Goal: Transaction & Acquisition: Book appointment/travel/reservation

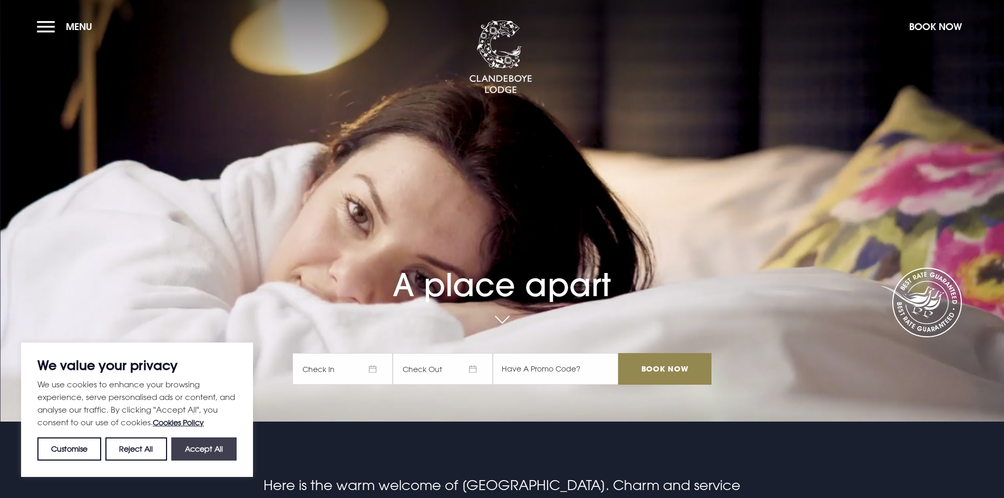
click at [204, 445] on button "Accept All" at bounding box center [203, 448] width 65 height 23
checkbox input "true"
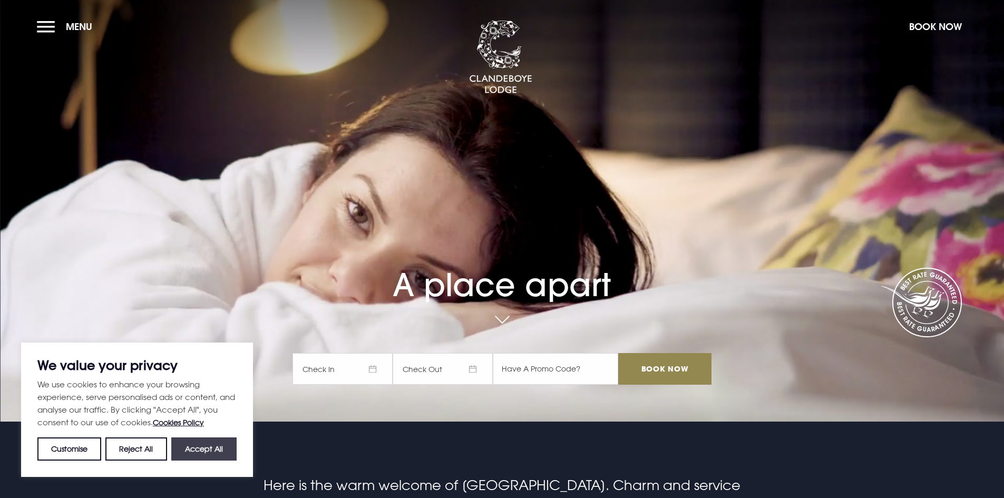
checkbox input "true"
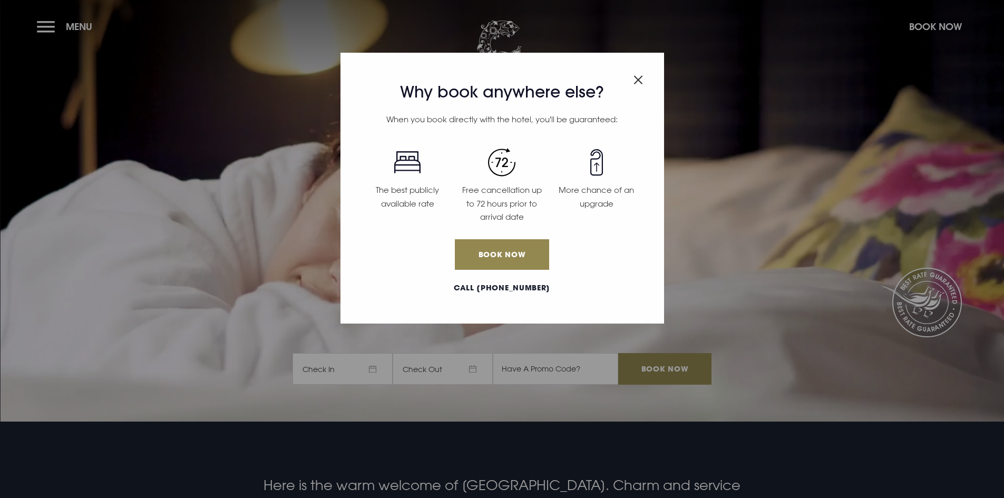
click at [635, 79] on img "Close modal" at bounding box center [637, 79] width 9 height 9
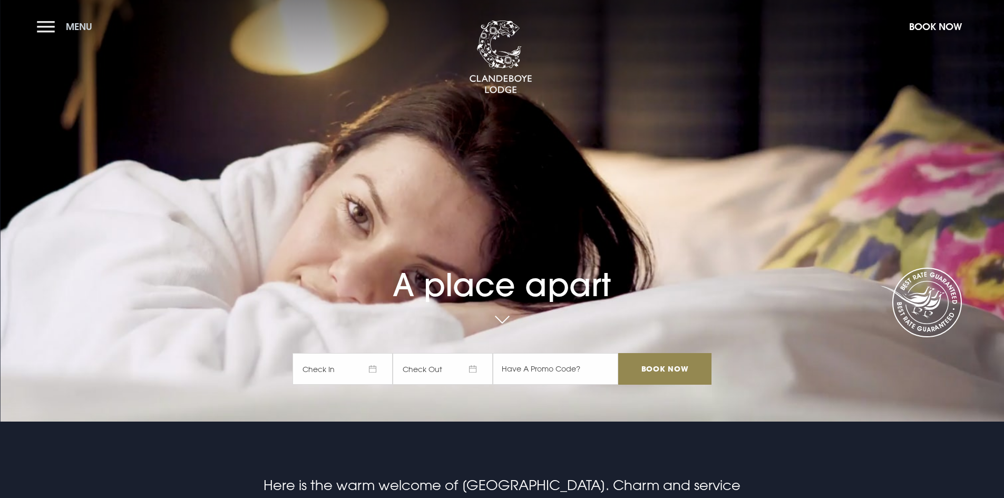
click at [42, 22] on button "Menu" at bounding box center [67, 26] width 61 height 23
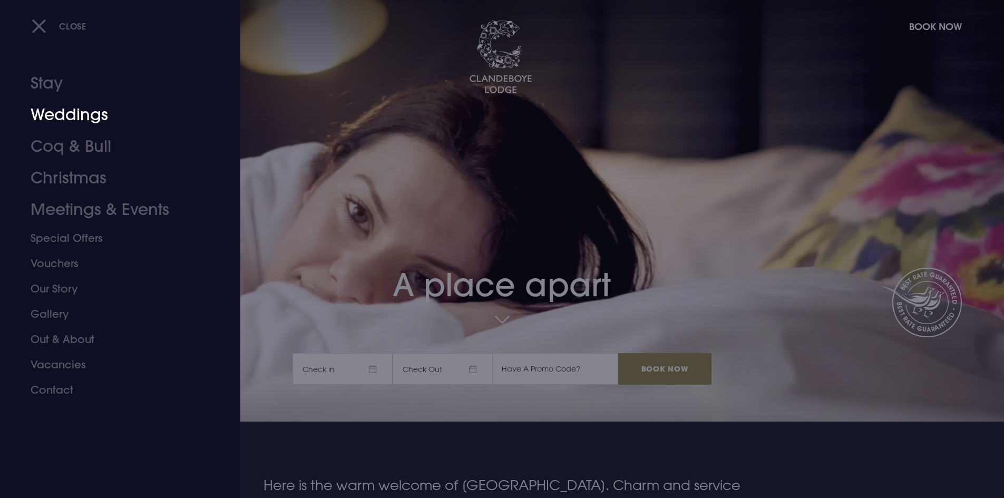
click at [70, 119] on link "Weddings" at bounding box center [114, 115] width 167 height 32
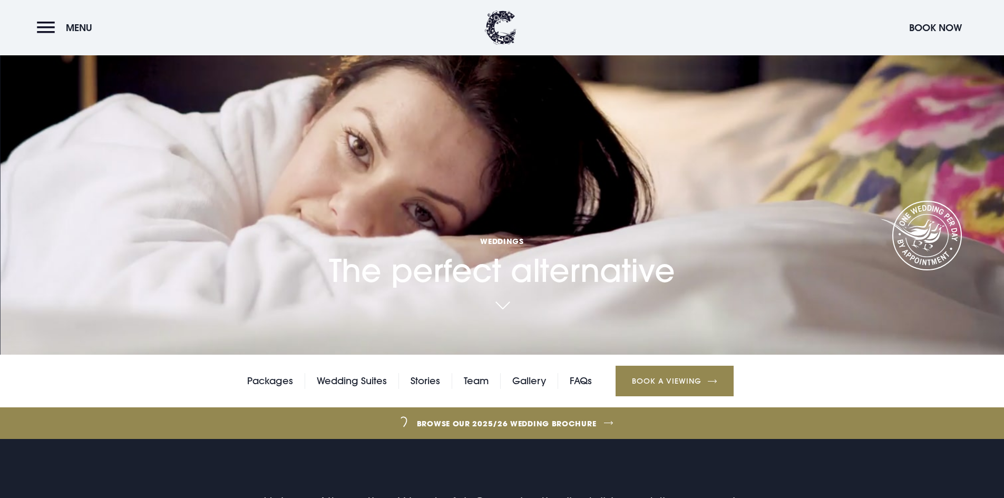
scroll to position [158, 0]
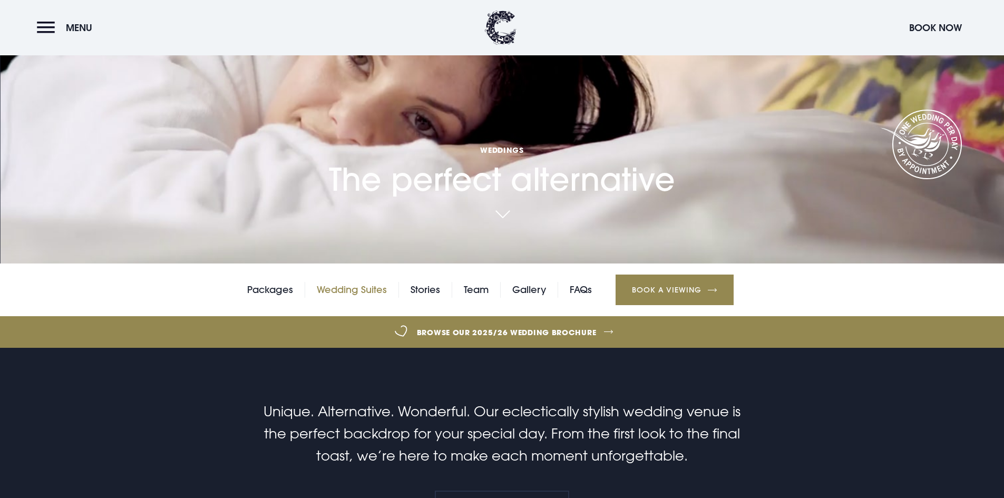
click at [372, 289] on link "Wedding Suites" at bounding box center [352, 290] width 70 height 16
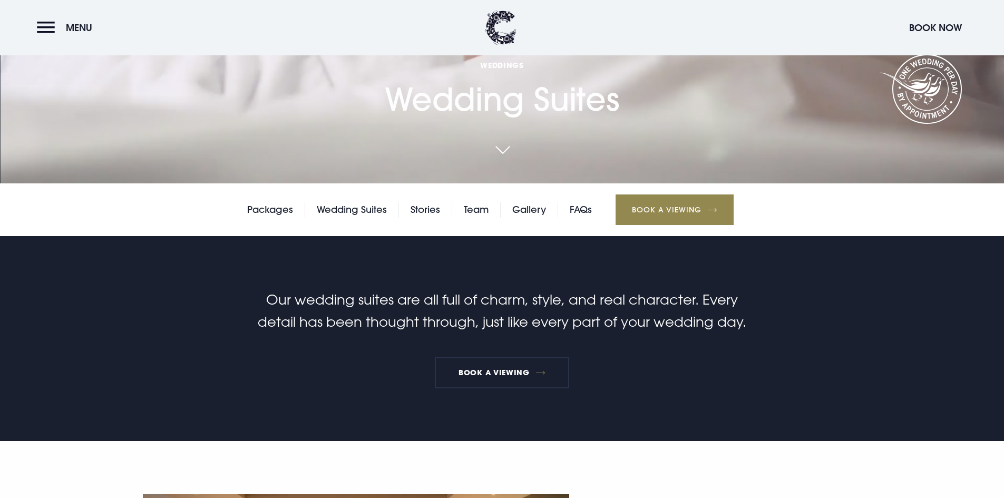
scroll to position [316, 0]
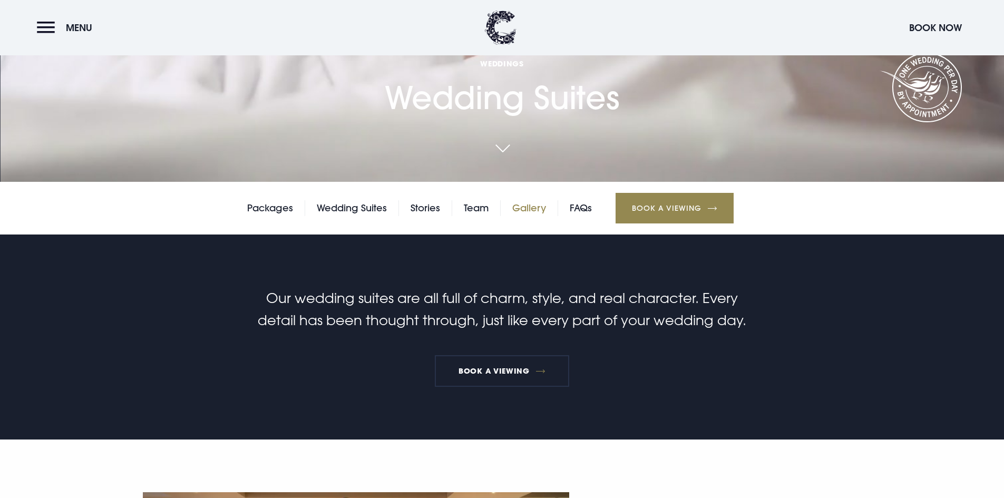
click at [542, 208] on link "Gallery" at bounding box center [529, 208] width 34 height 16
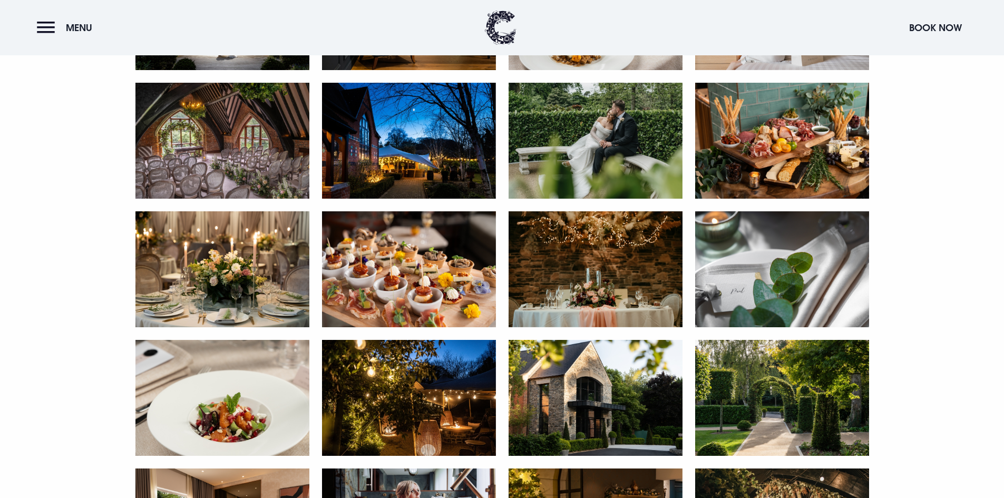
scroll to position [790, 0]
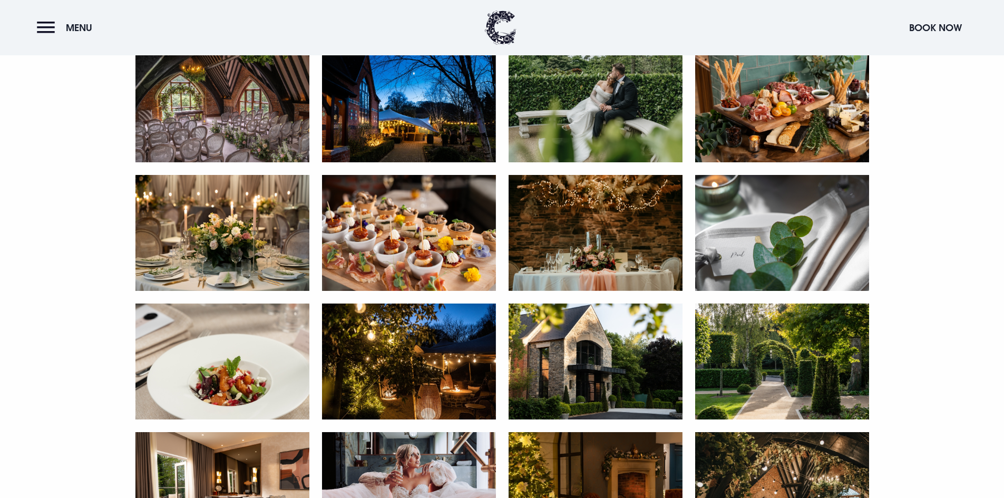
click at [621, 257] on img at bounding box center [596, 233] width 174 height 116
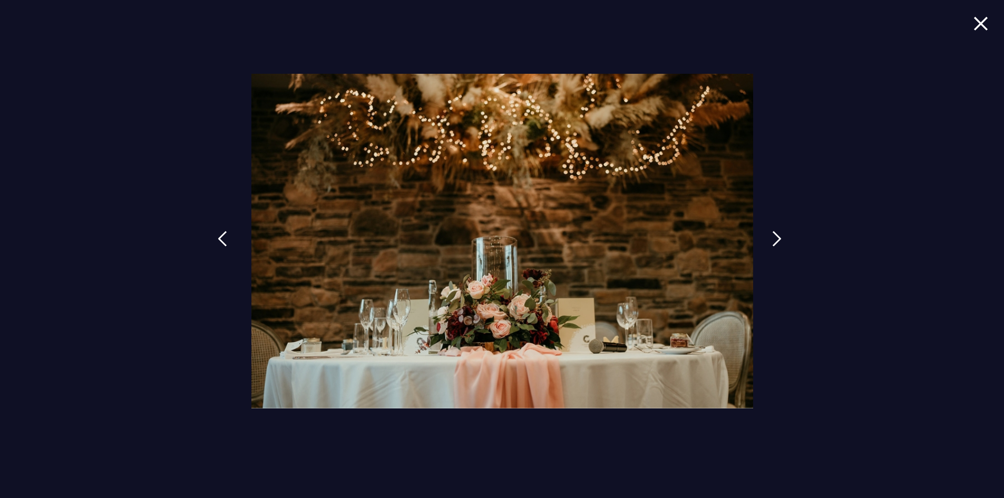
click at [224, 237] on img at bounding box center [222, 239] width 9 height 16
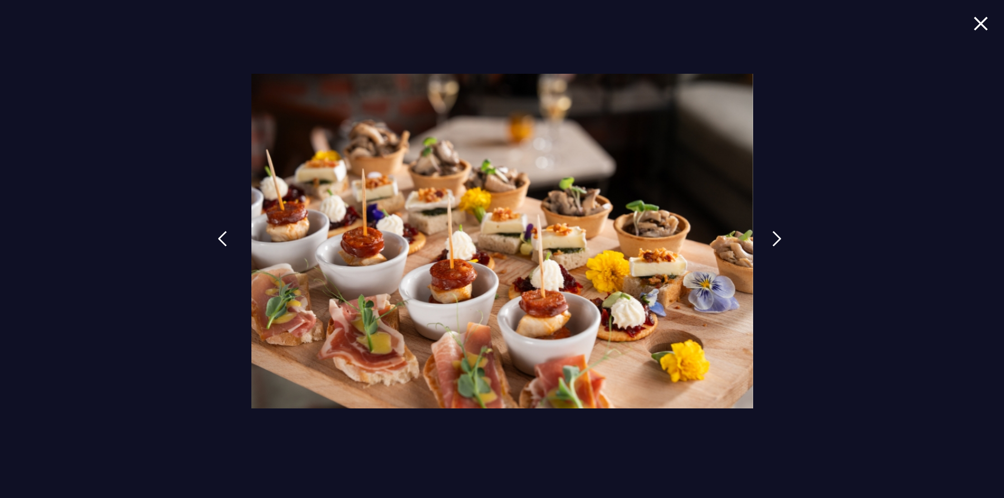
click at [224, 237] on img at bounding box center [222, 239] width 9 height 16
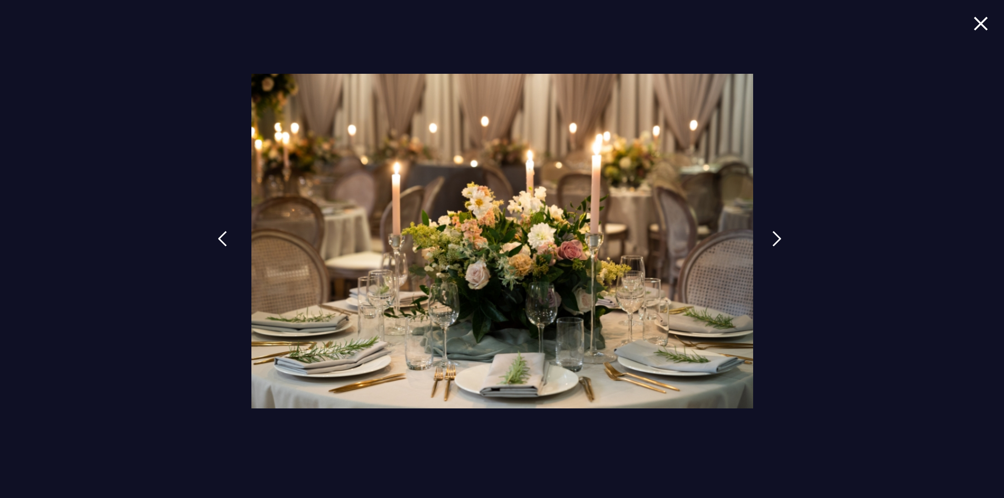
click at [224, 237] on img at bounding box center [222, 239] width 9 height 16
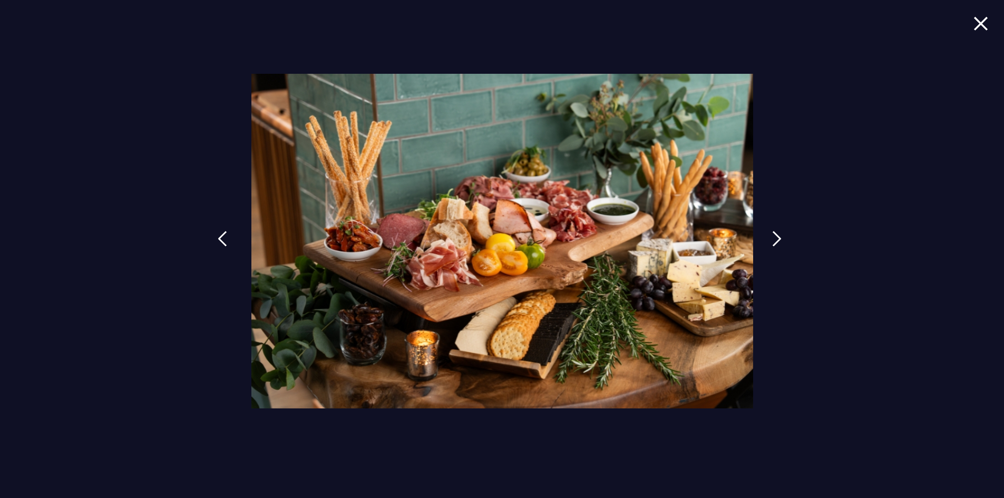
click at [224, 237] on img at bounding box center [222, 239] width 9 height 16
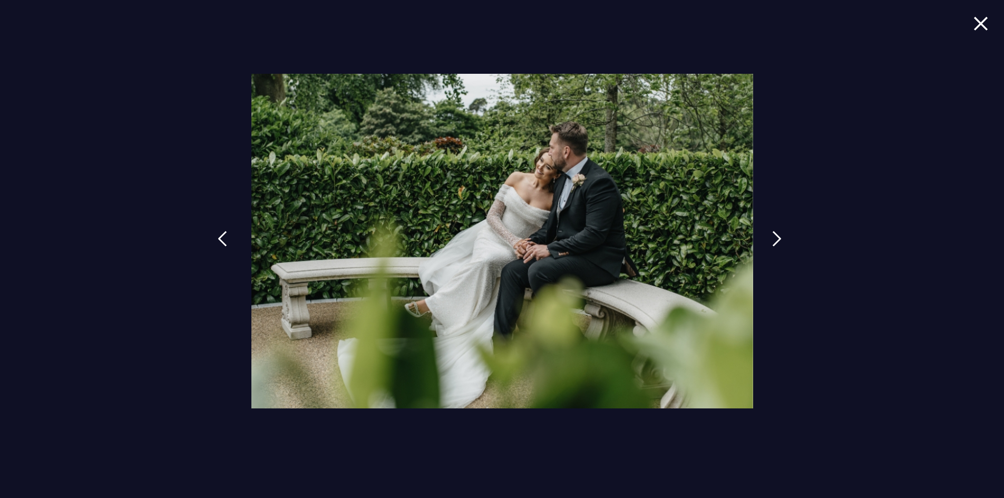
click at [224, 237] on img at bounding box center [222, 239] width 9 height 16
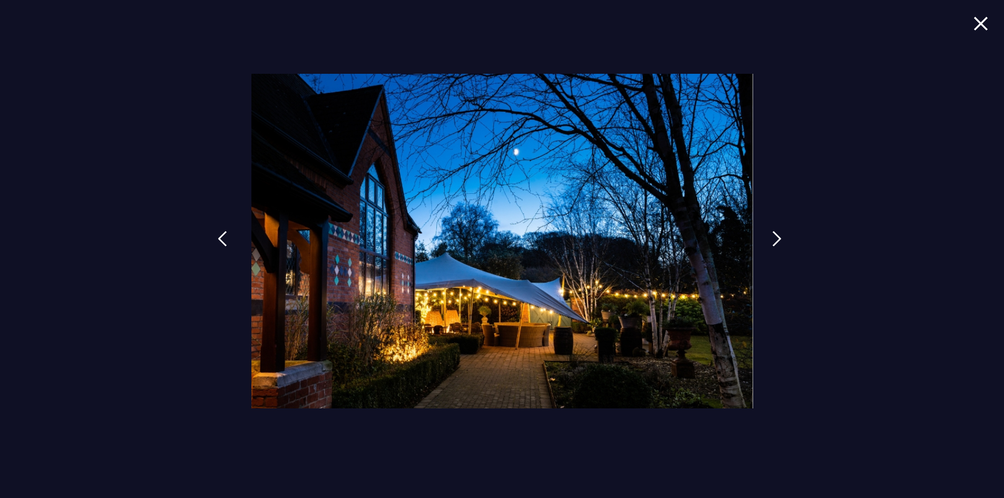
click at [224, 237] on img at bounding box center [222, 239] width 9 height 16
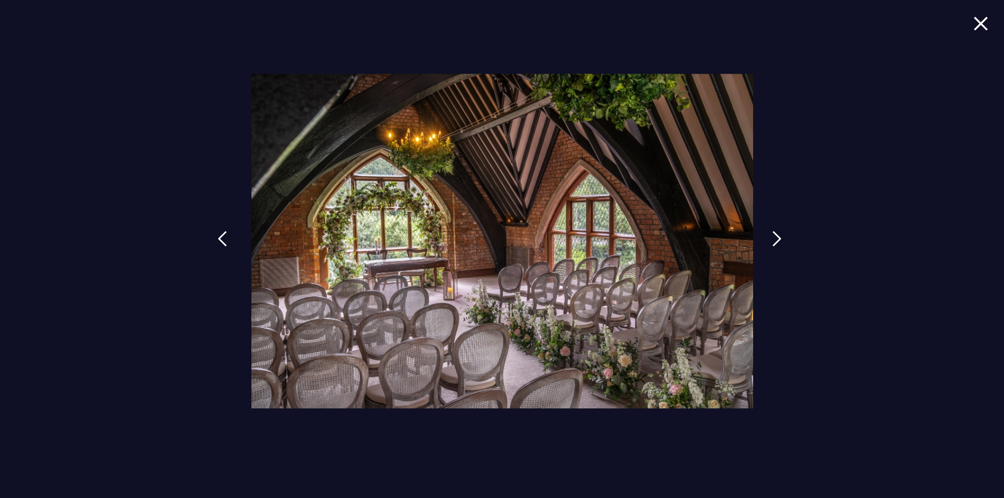
click at [224, 237] on img at bounding box center [222, 239] width 9 height 16
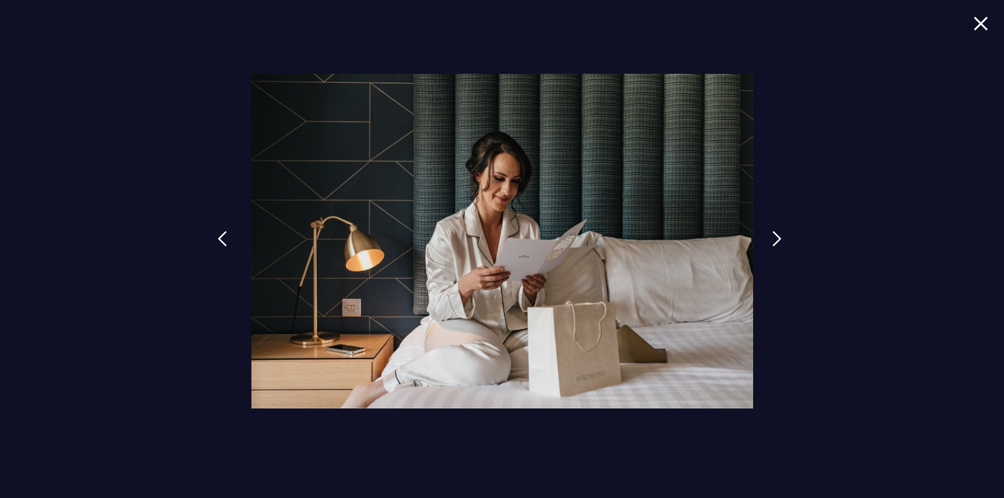
click at [224, 237] on img at bounding box center [222, 239] width 9 height 16
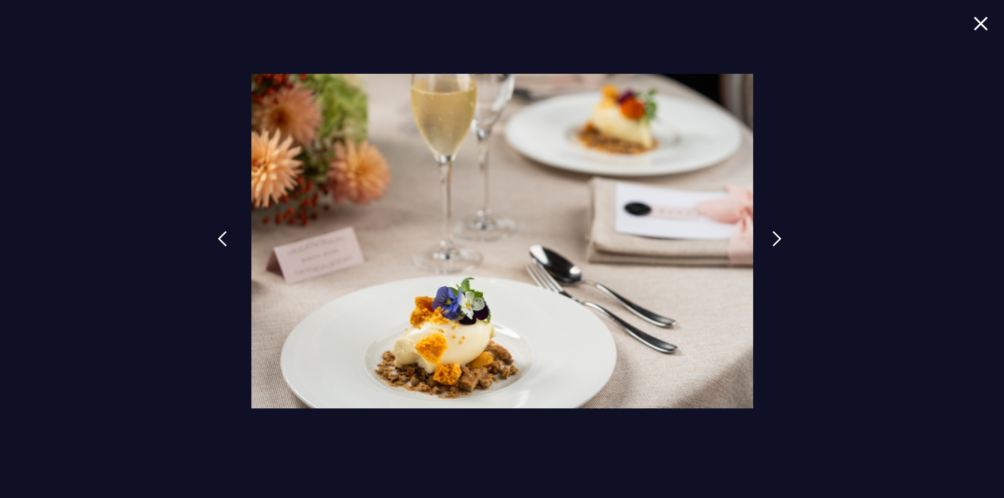
click at [224, 237] on img at bounding box center [222, 239] width 9 height 16
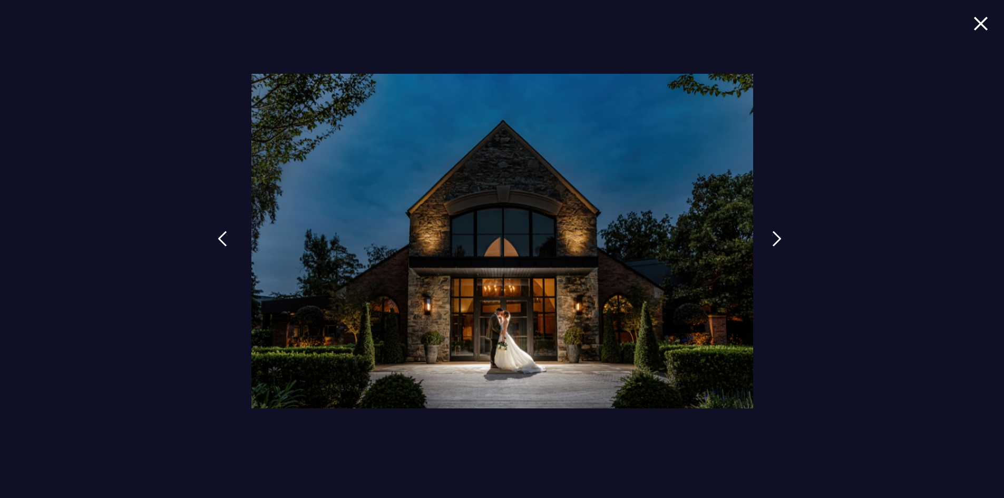
click at [224, 237] on img at bounding box center [222, 239] width 9 height 16
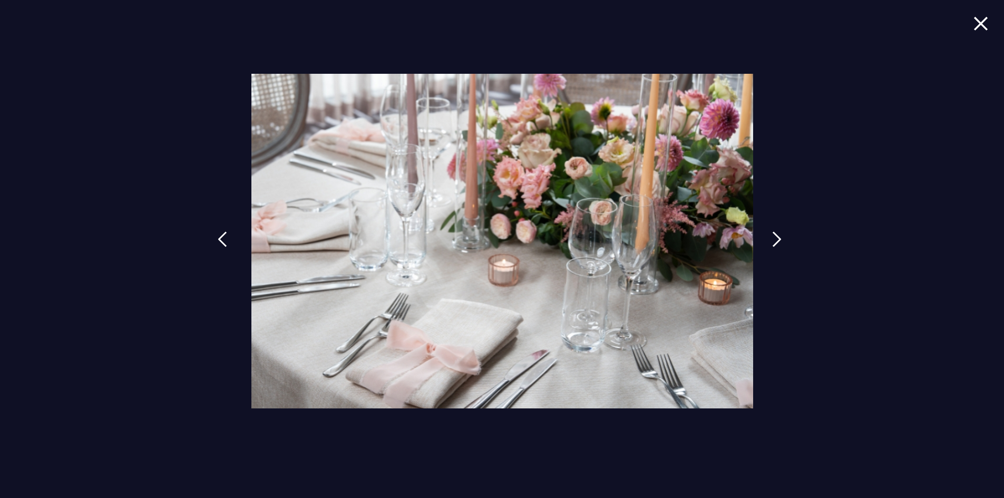
click at [224, 237] on img at bounding box center [222, 239] width 9 height 16
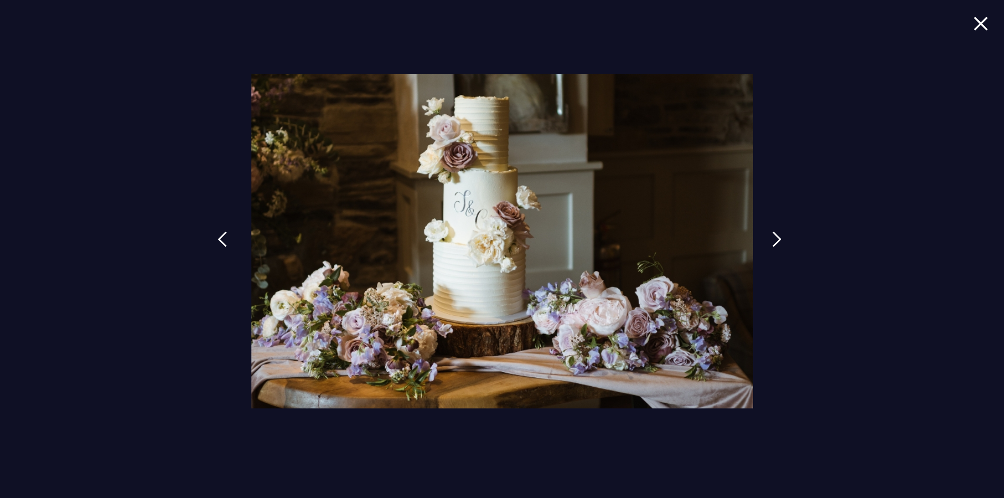
click at [224, 237] on img at bounding box center [222, 239] width 9 height 16
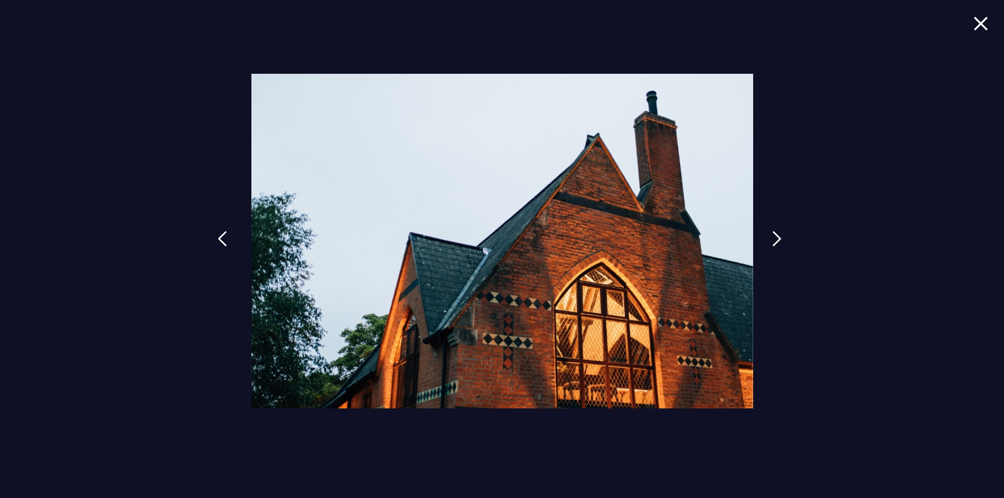
click at [224, 237] on img at bounding box center [222, 239] width 9 height 16
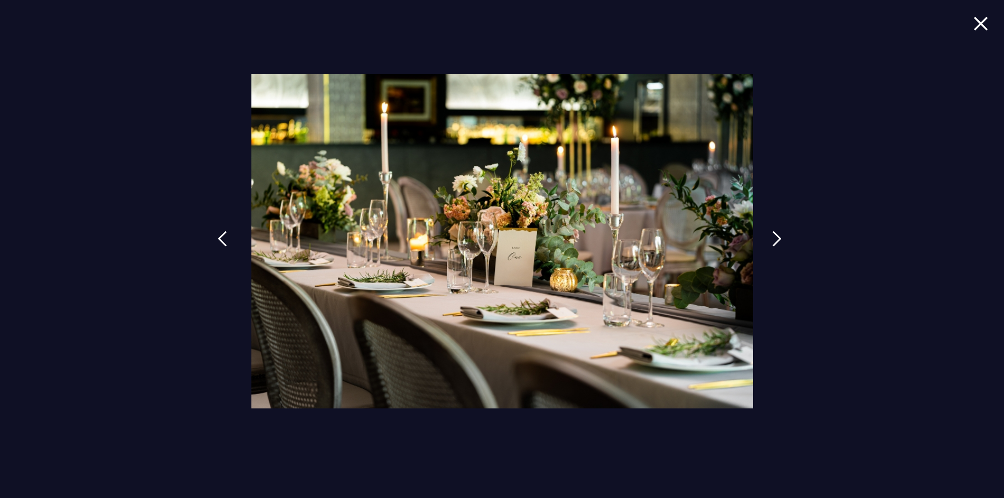
click at [224, 237] on img at bounding box center [222, 239] width 9 height 16
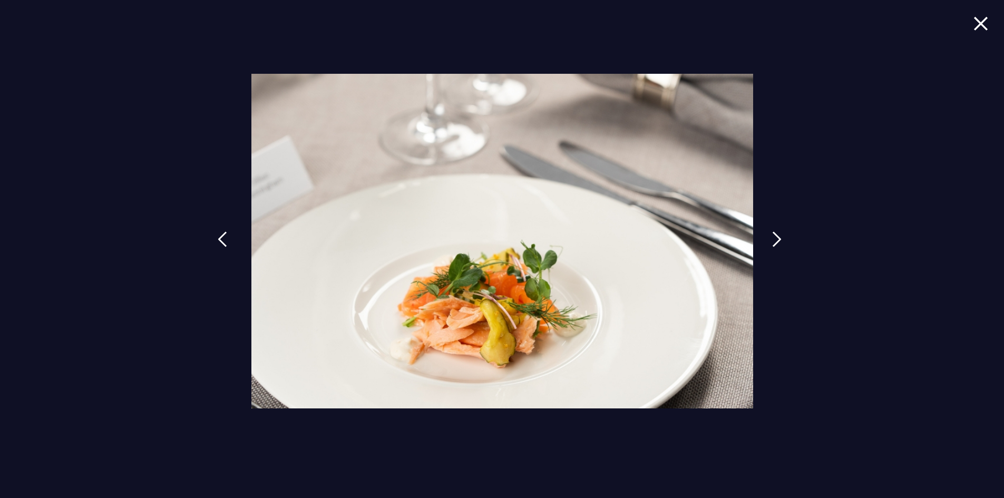
click at [224, 237] on img at bounding box center [222, 239] width 9 height 16
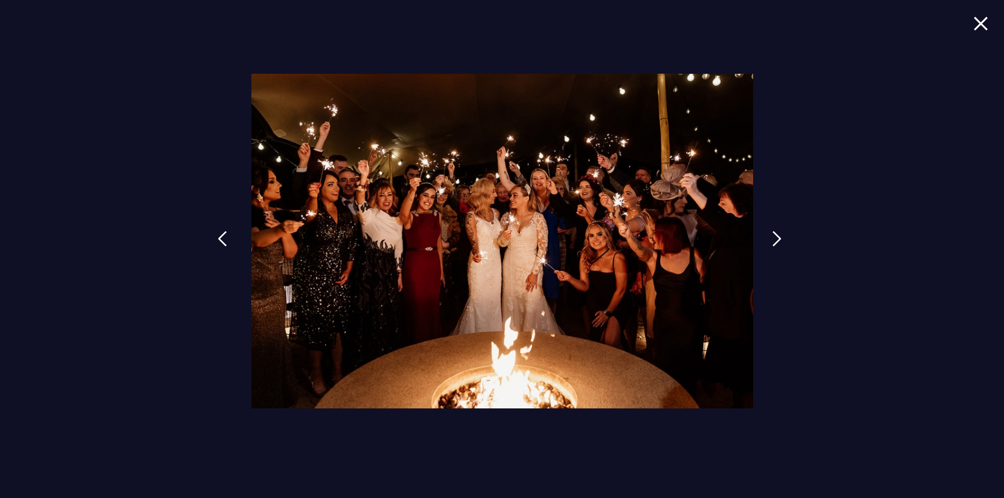
click at [224, 237] on img at bounding box center [222, 239] width 9 height 16
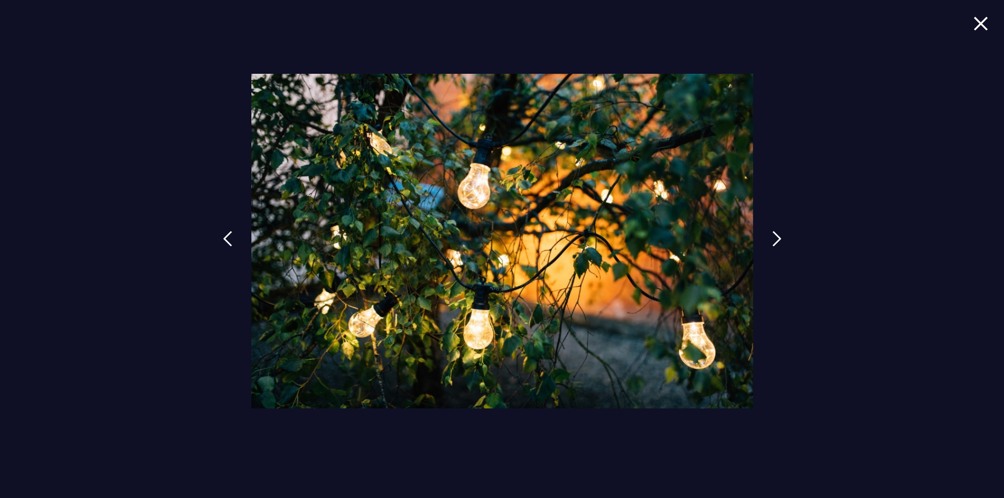
click at [977, 25] on img at bounding box center [980, 23] width 15 height 14
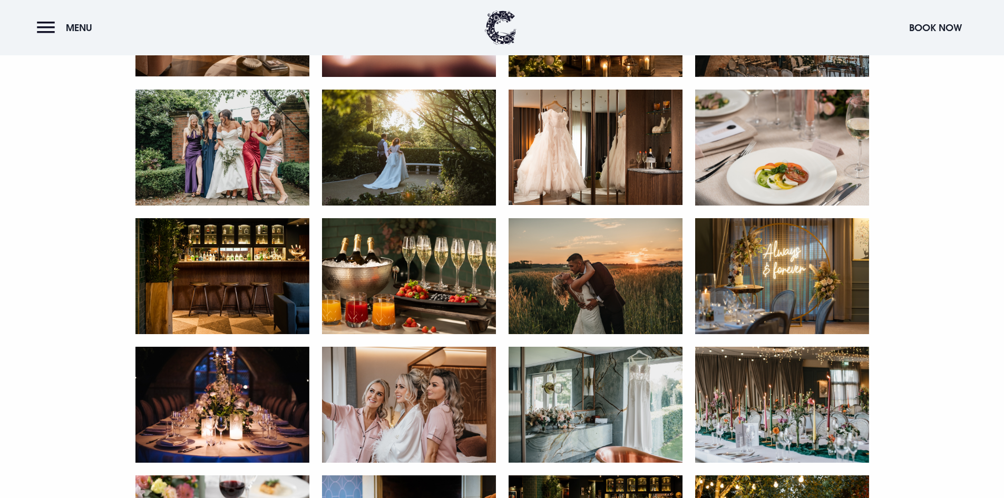
scroll to position [1265, 0]
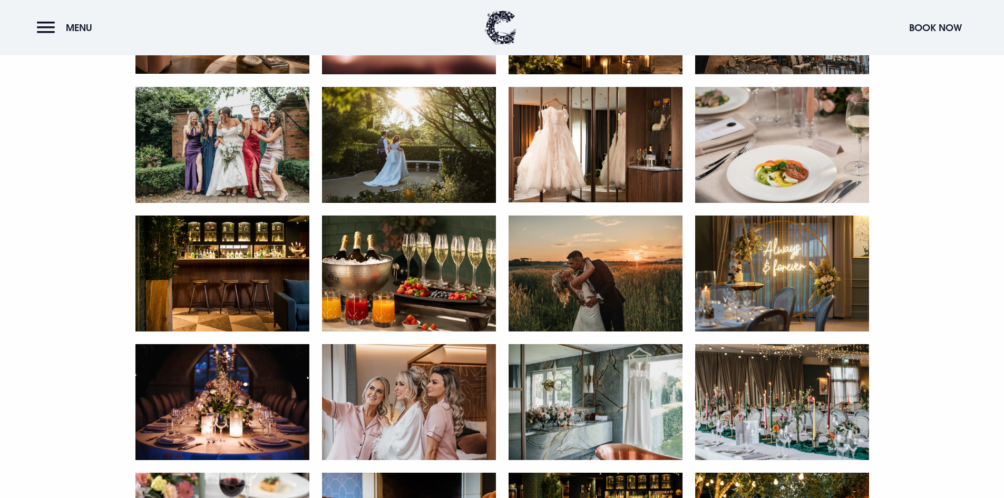
click at [263, 405] on img at bounding box center [222, 402] width 174 height 116
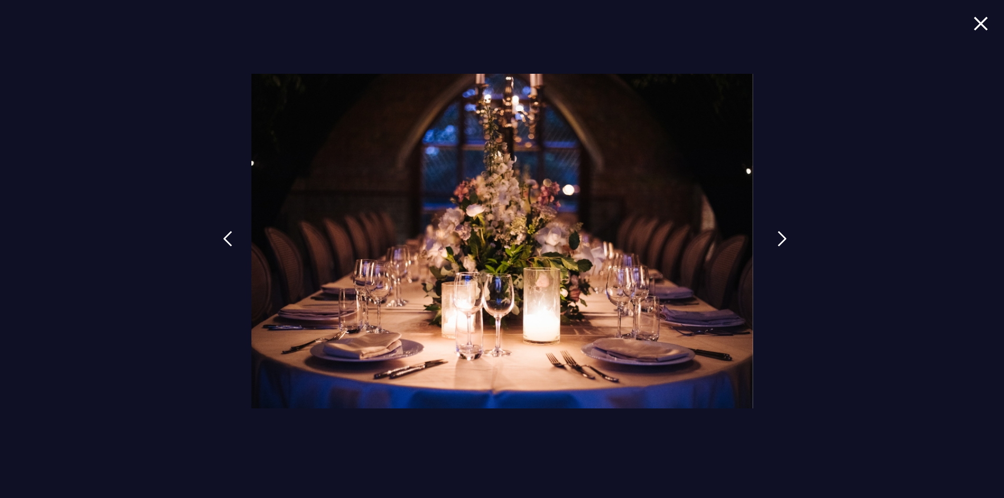
click at [777, 233] on img at bounding box center [781, 239] width 9 height 16
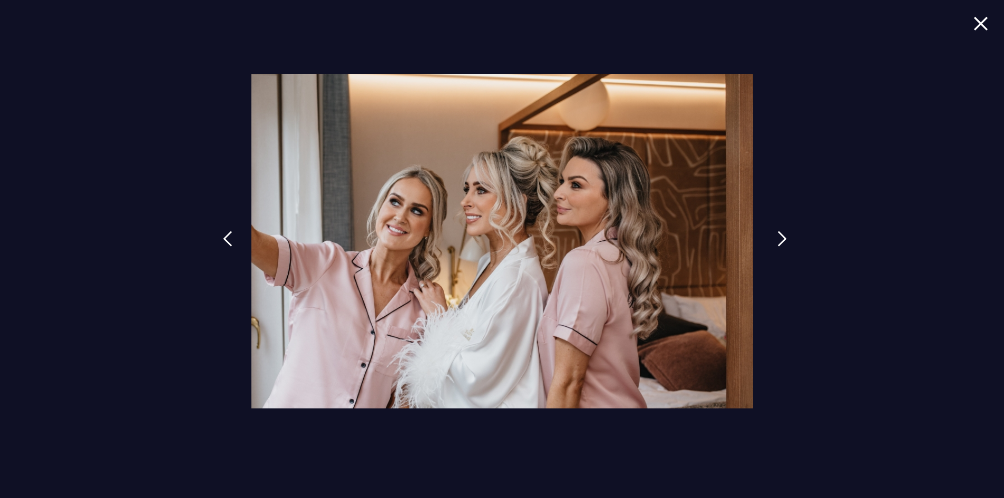
click at [777, 233] on img at bounding box center [781, 239] width 9 height 16
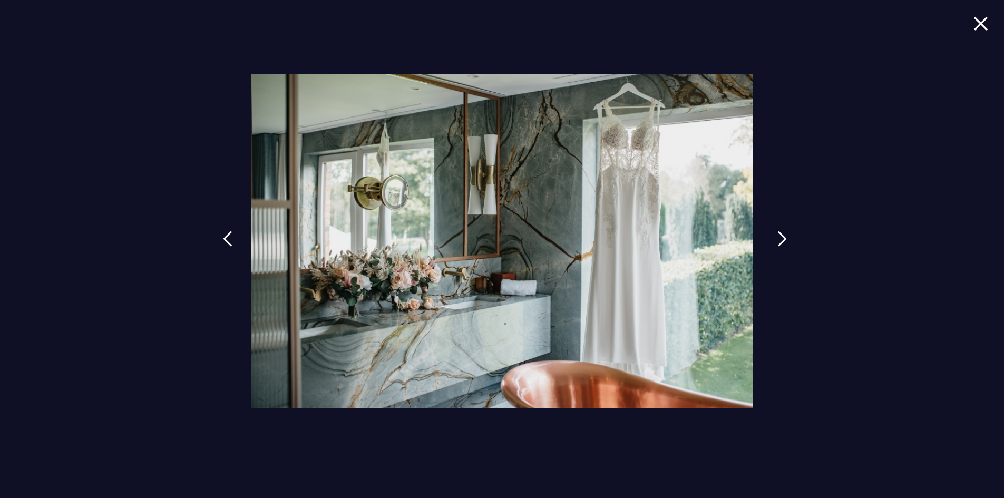
click at [777, 233] on img at bounding box center [781, 239] width 9 height 16
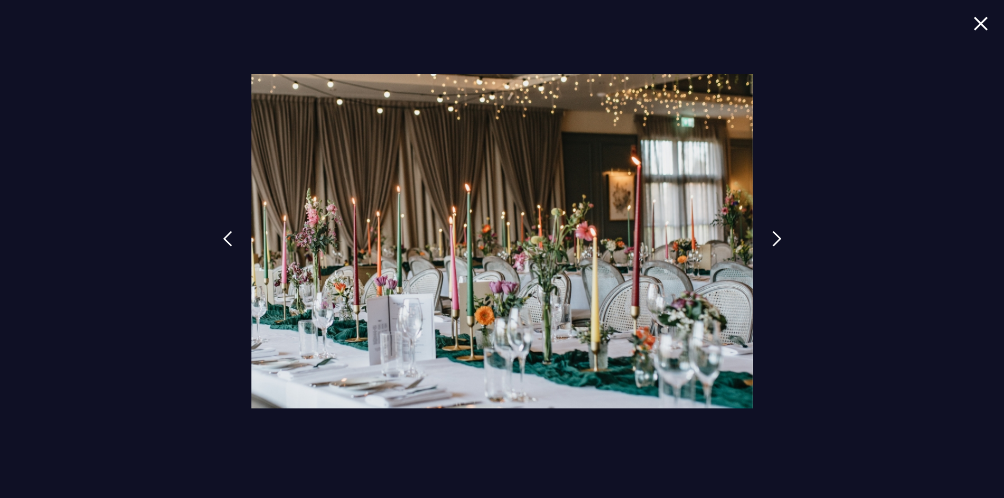
click at [975, 21] on img at bounding box center [980, 23] width 15 height 14
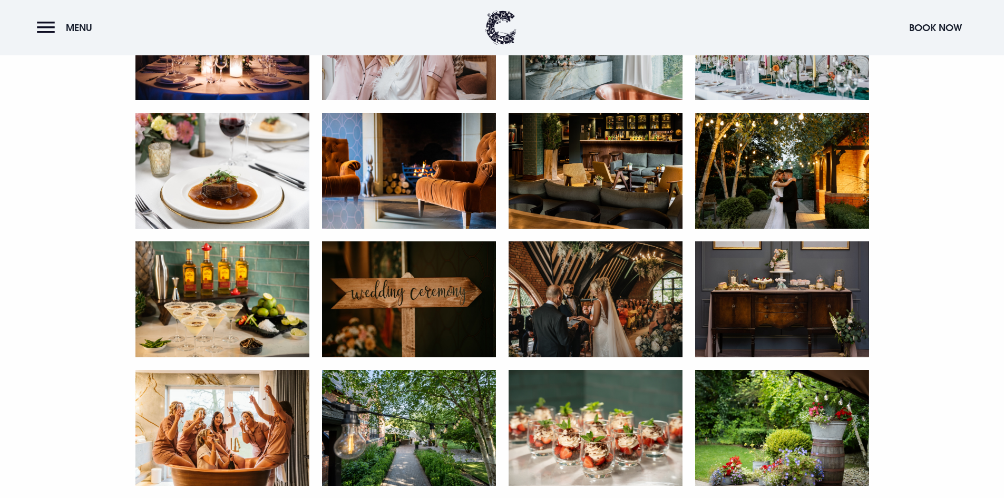
scroll to position [1634, 0]
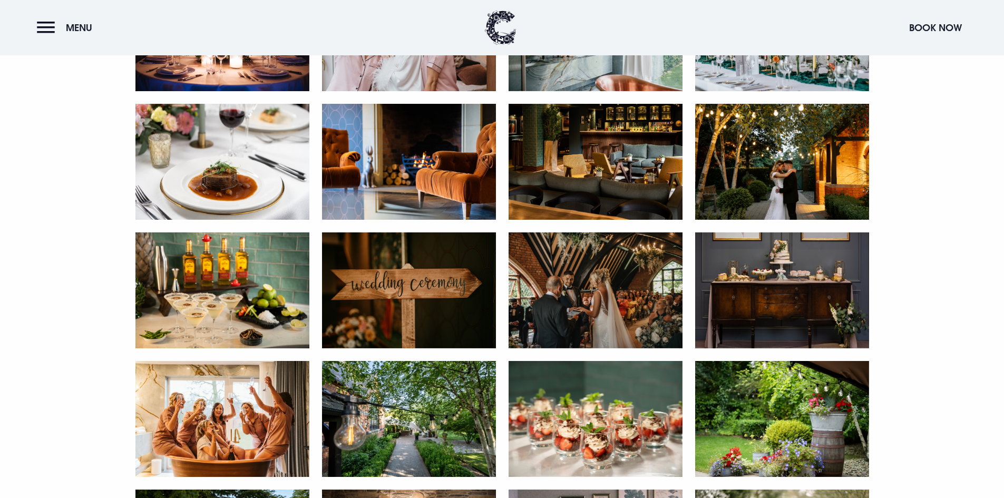
click at [789, 167] on img at bounding box center [782, 162] width 174 height 116
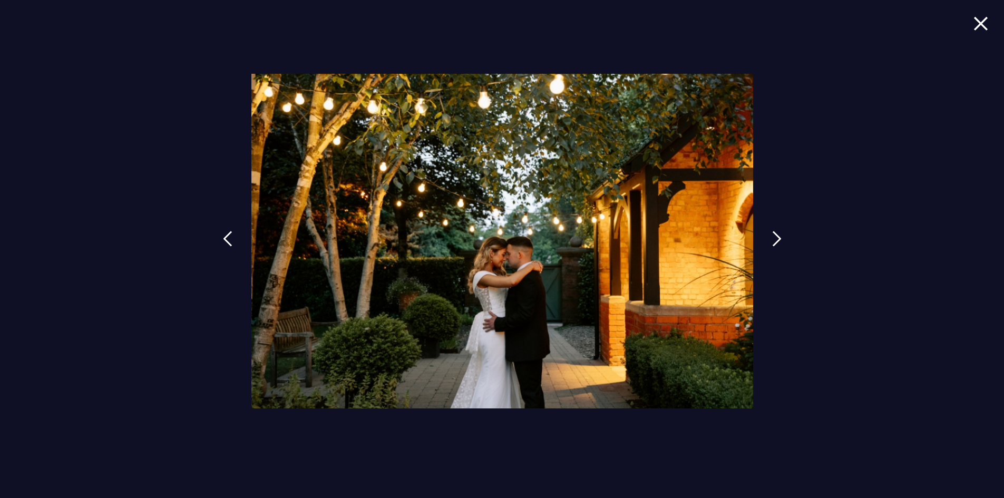
click at [978, 27] on img at bounding box center [980, 23] width 15 height 14
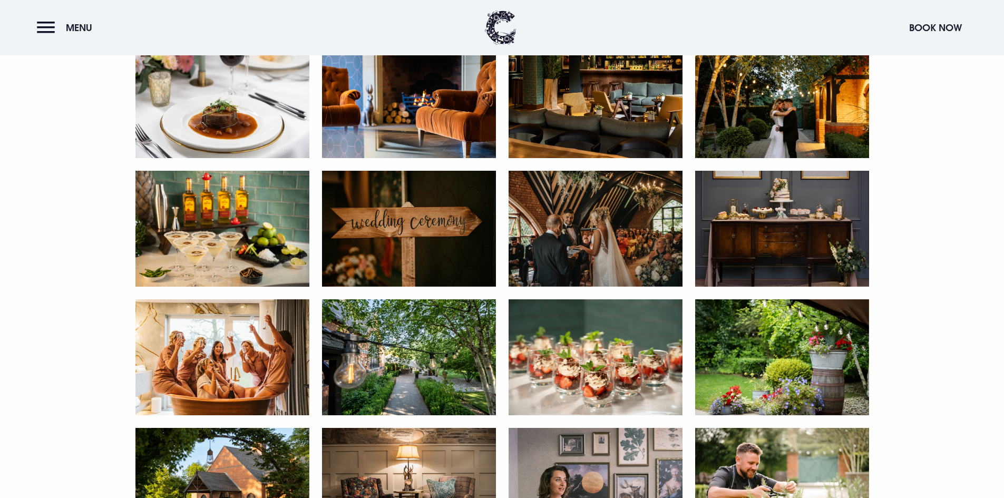
scroll to position [1844, 0]
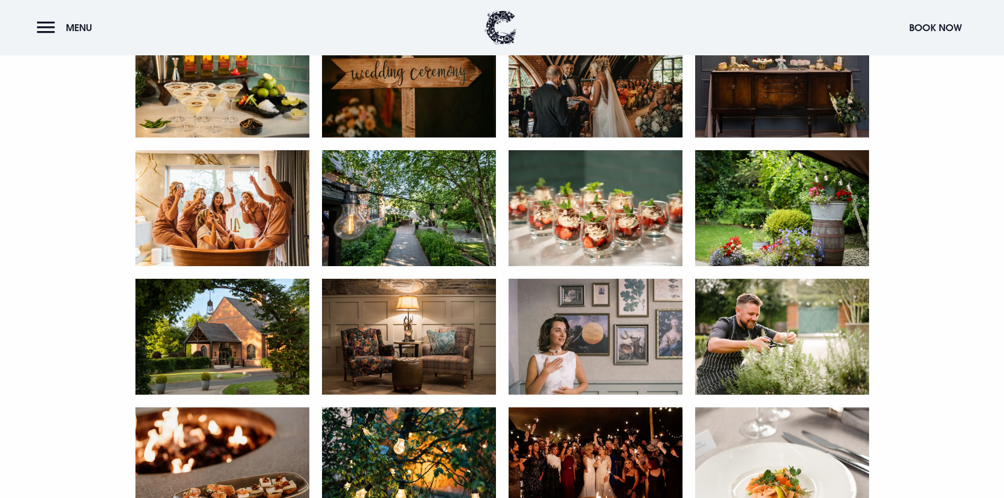
click at [218, 227] on img at bounding box center [222, 208] width 174 height 116
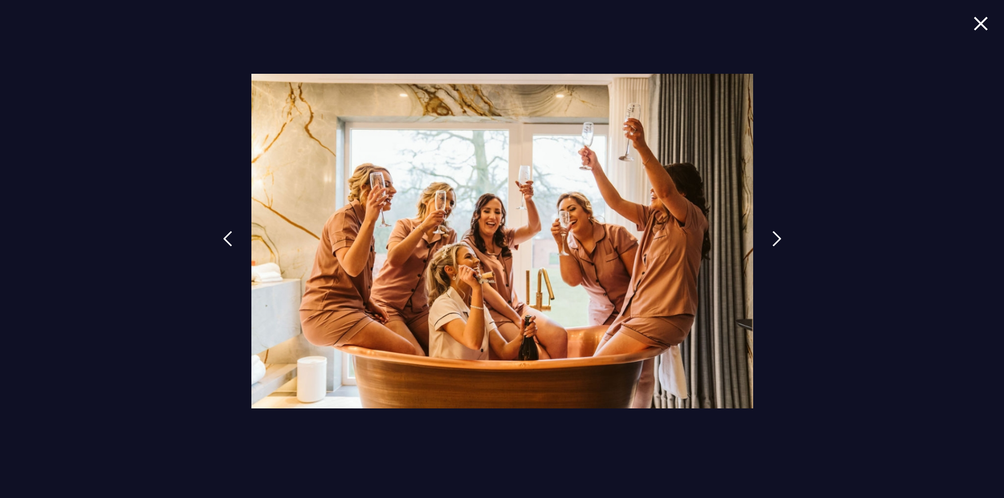
click at [980, 22] on img at bounding box center [980, 23] width 15 height 14
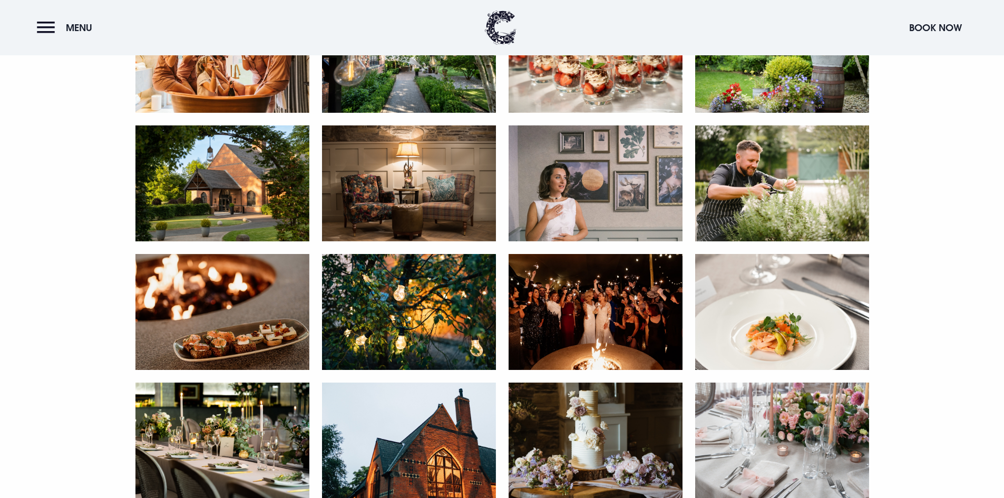
scroll to position [2108, 0]
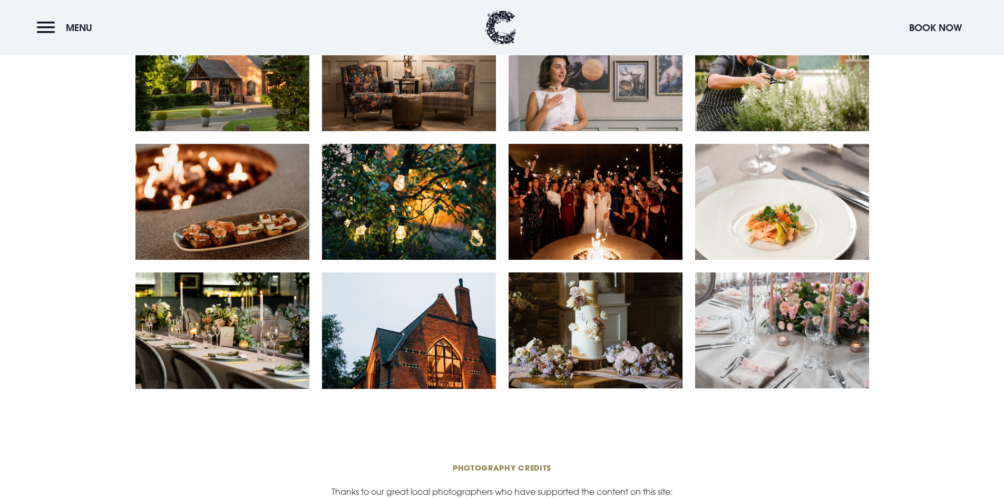
click at [252, 369] on img at bounding box center [222, 330] width 174 height 116
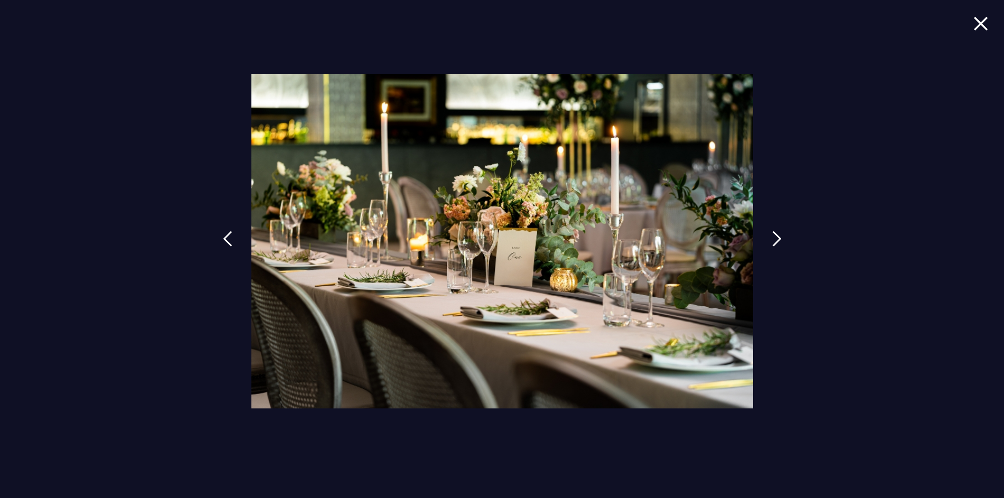
click at [982, 20] on img at bounding box center [980, 23] width 15 height 14
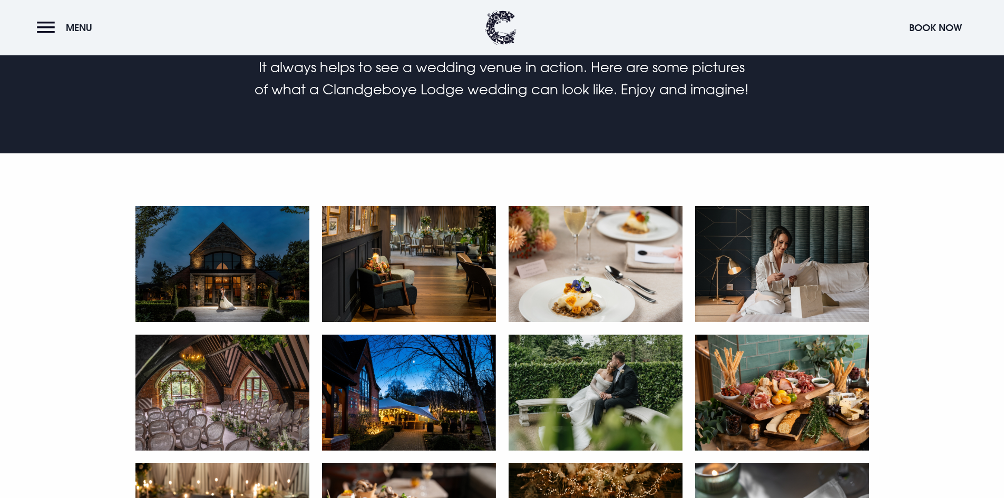
scroll to position [422, 0]
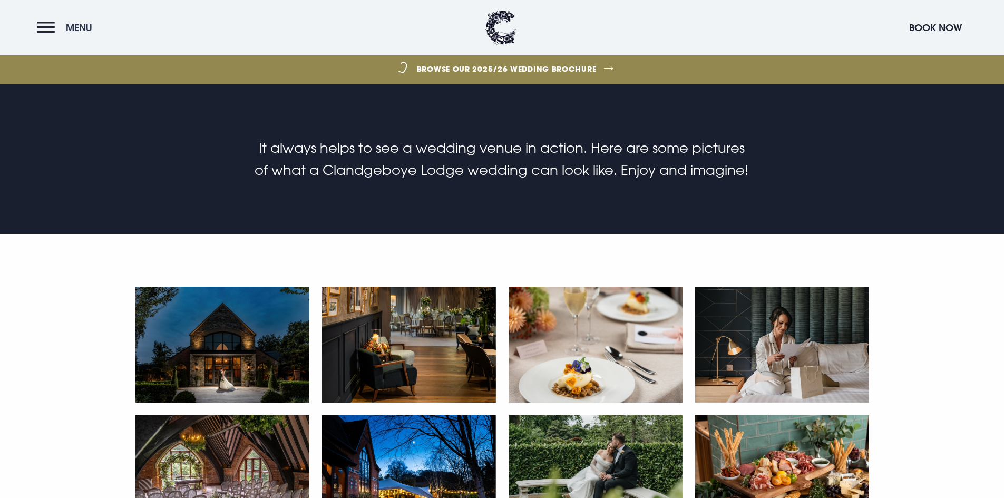
click at [40, 28] on button "Menu" at bounding box center [67, 27] width 61 height 23
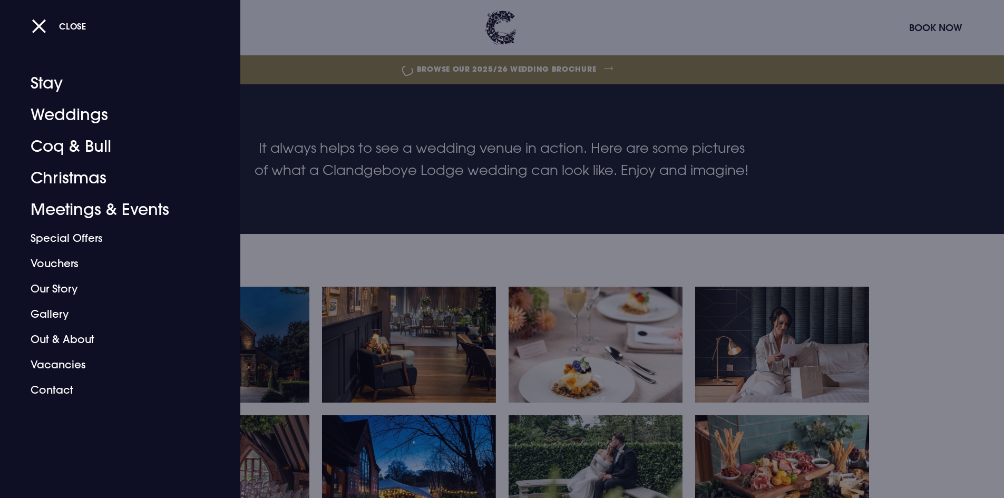
click at [560, 69] on div at bounding box center [502, 249] width 1004 height 498
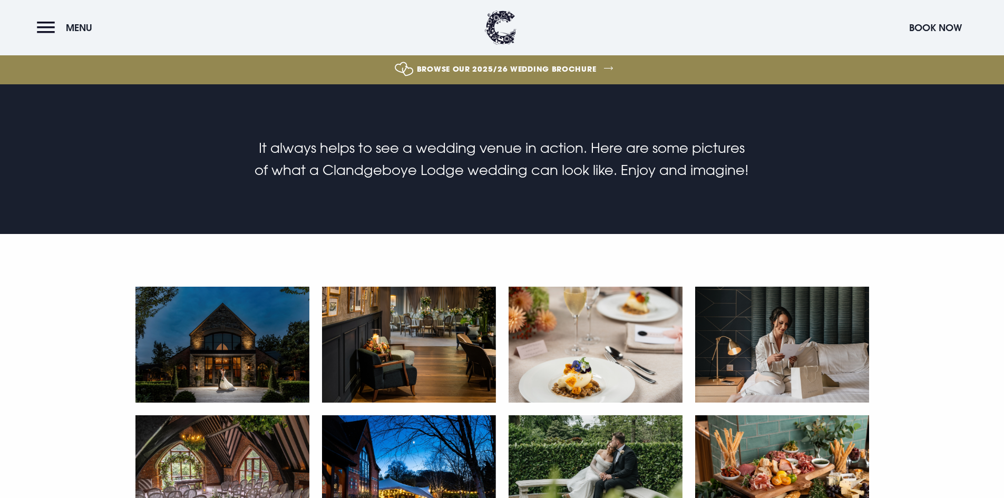
click at [535, 69] on link "Browse our 2025/26 wedding brochure" at bounding box center [507, 69] width 2188 height 40
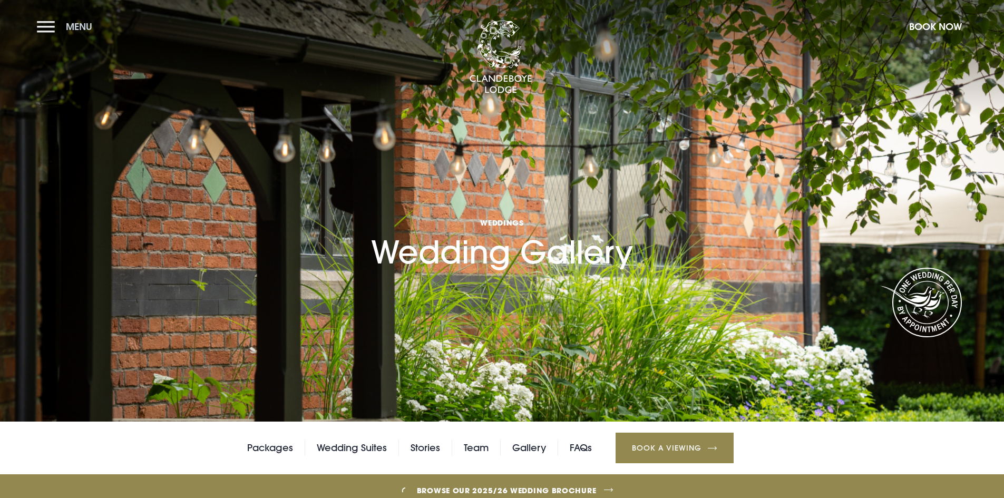
click at [51, 32] on button "Menu" at bounding box center [67, 26] width 61 height 23
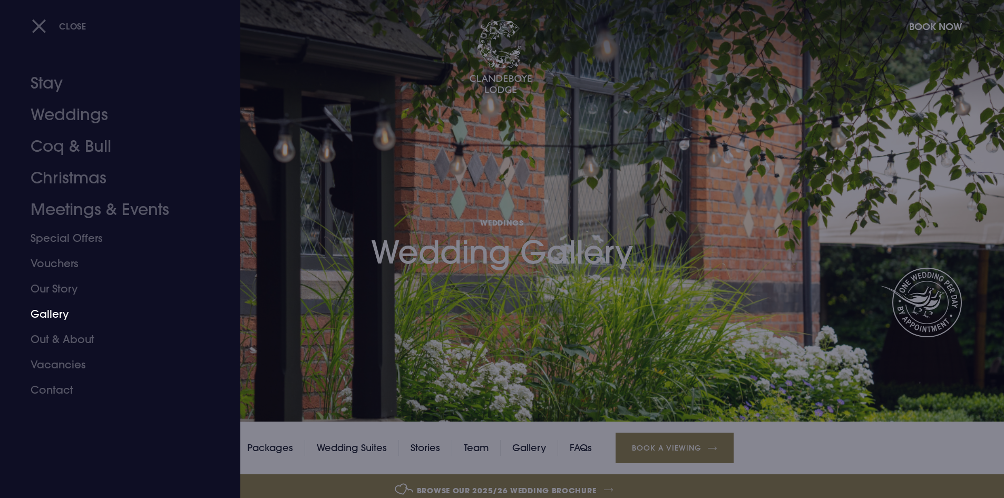
click at [53, 317] on link "Gallery" at bounding box center [114, 313] width 167 height 25
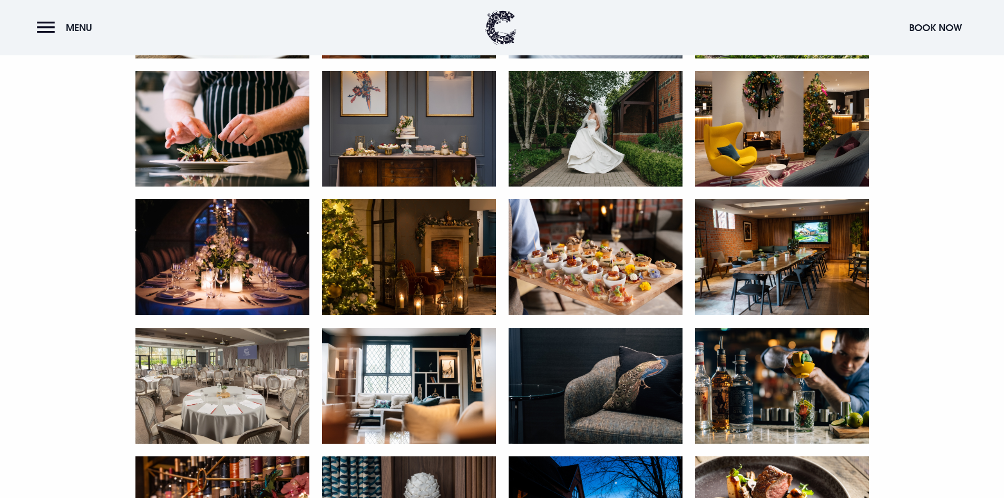
scroll to position [1950, 0]
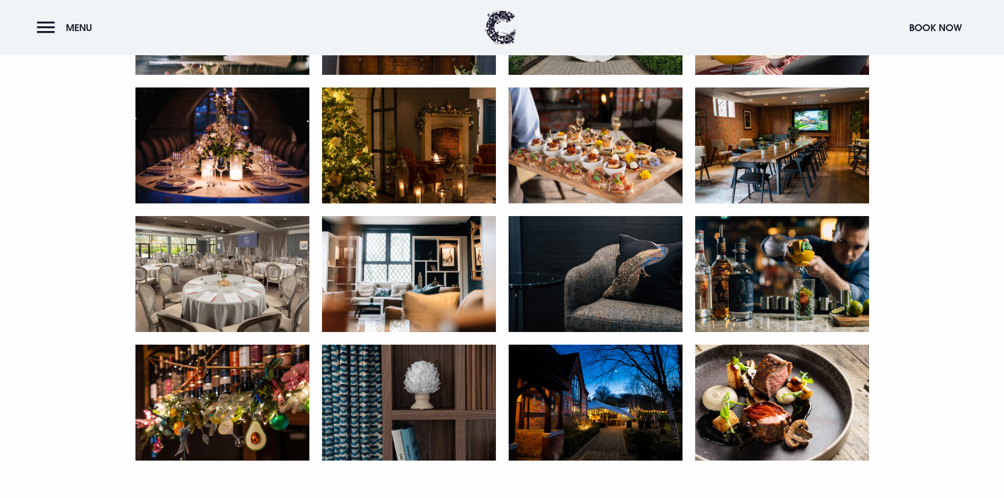
click at [253, 272] on img at bounding box center [222, 274] width 174 height 116
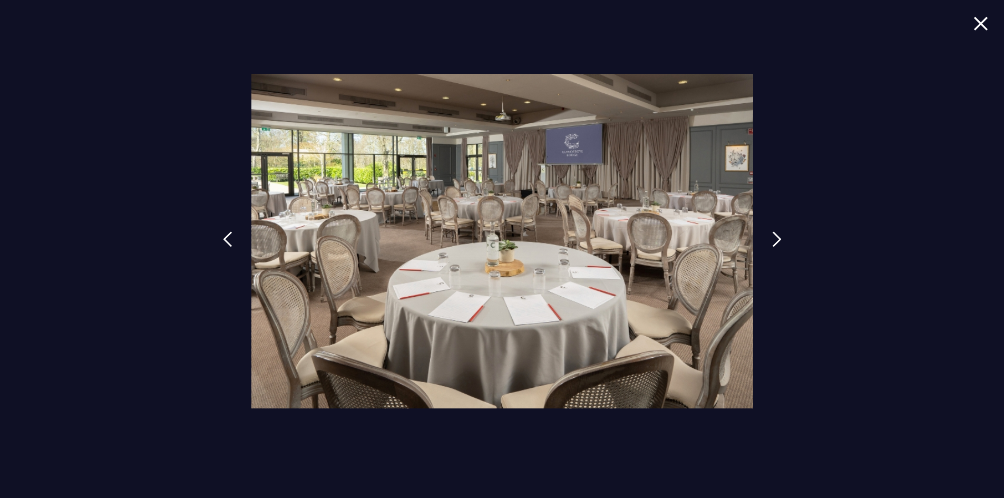
drag, startPoint x: 772, startPoint y: 262, endPoint x: 772, endPoint y: 424, distance: 161.8
click at [980, 25] on img at bounding box center [980, 23] width 15 height 14
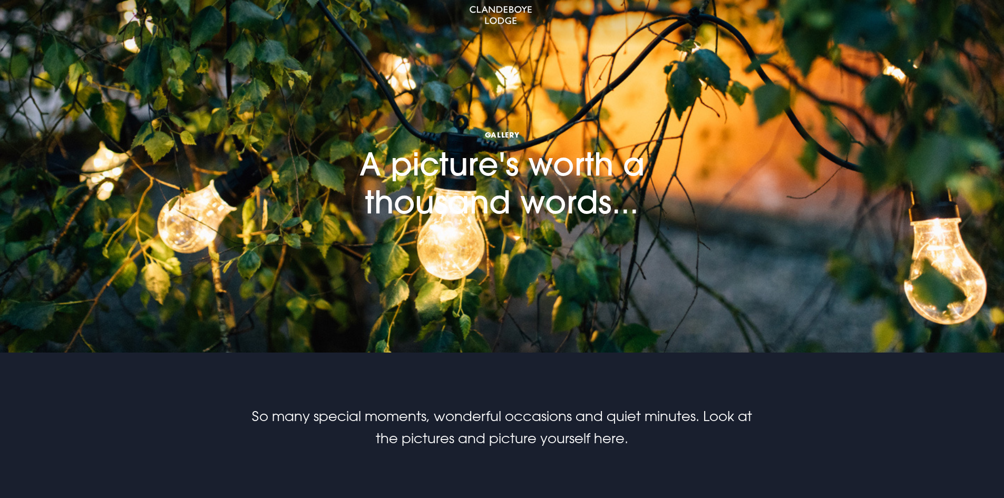
scroll to position [0, 0]
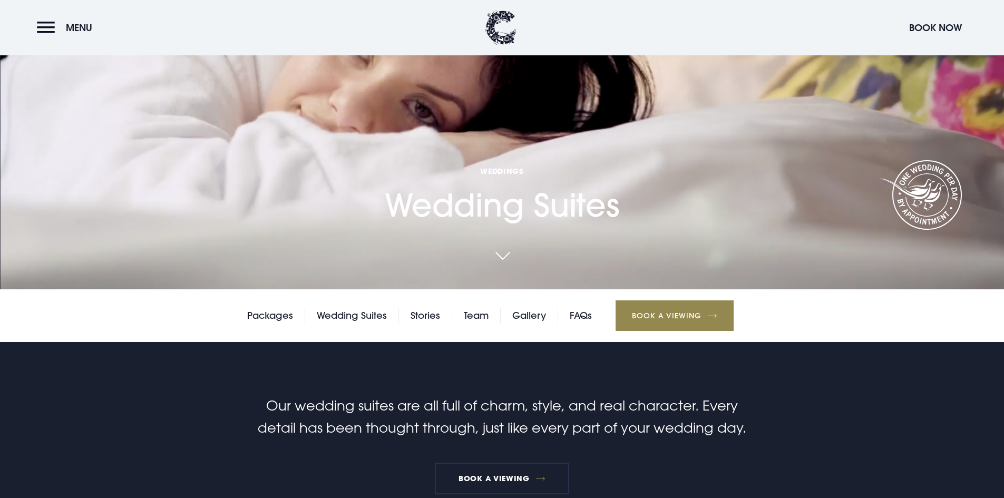
scroll to position [53, 0]
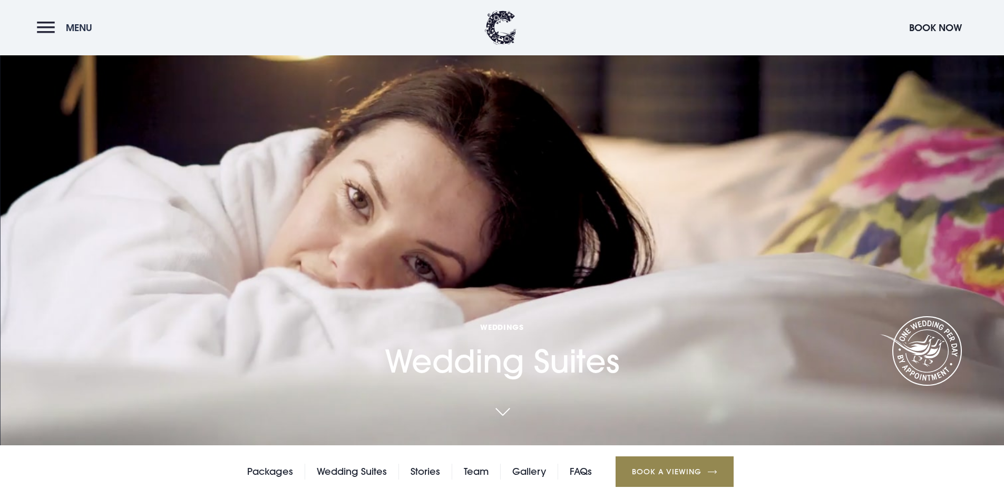
click at [70, 26] on span "Menu" at bounding box center [79, 28] width 26 height 12
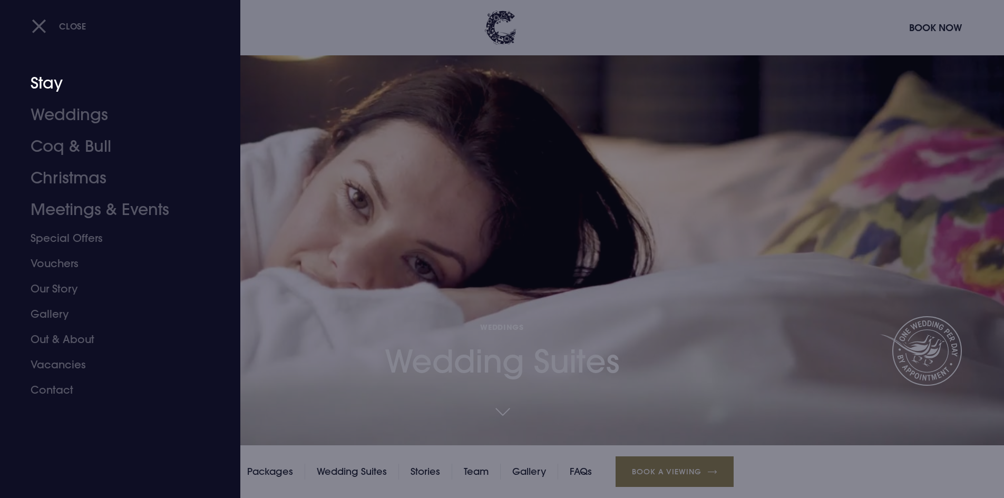
click at [50, 89] on link "Stay" at bounding box center [114, 83] width 167 height 32
click at [49, 154] on link "Coq & Bull" at bounding box center [114, 147] width 167 height 32
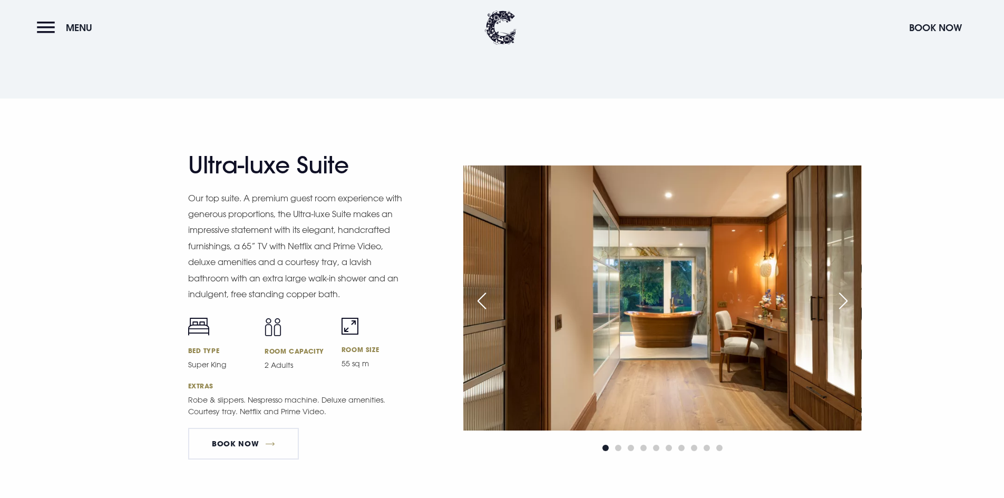
scroll to position [1265, 0]
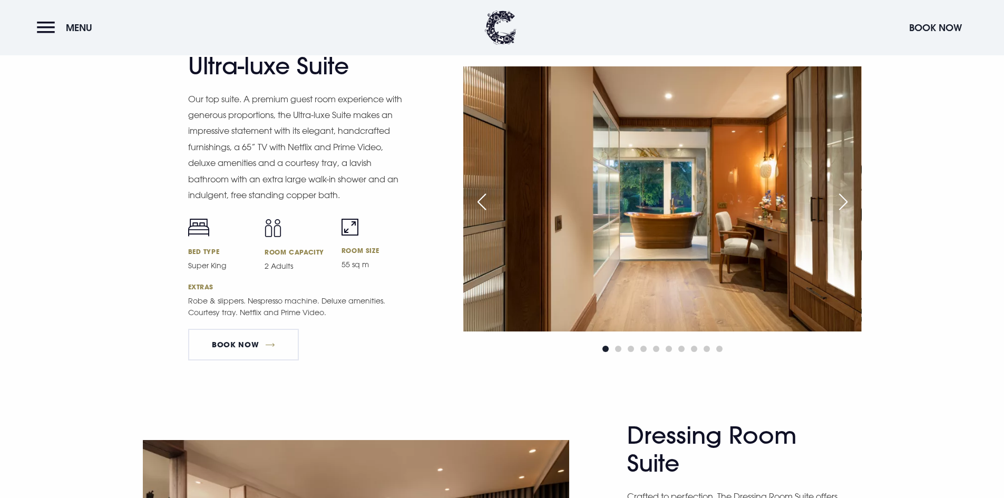
click at [842, 195] on div "Next slide" at bounding box center [843, 201] width 26 height 23
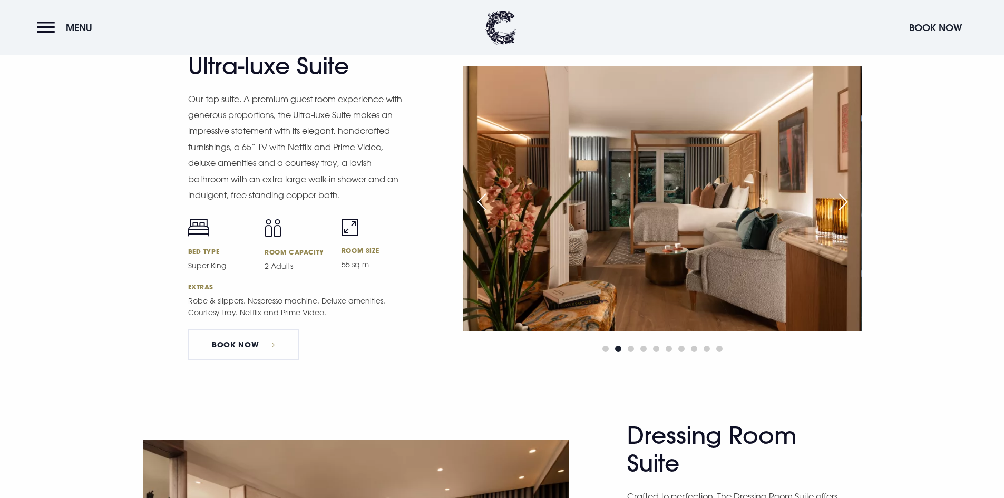
click at [842, 195] on div "Next slide" at bounding box center [843, 201] width 26 height 23
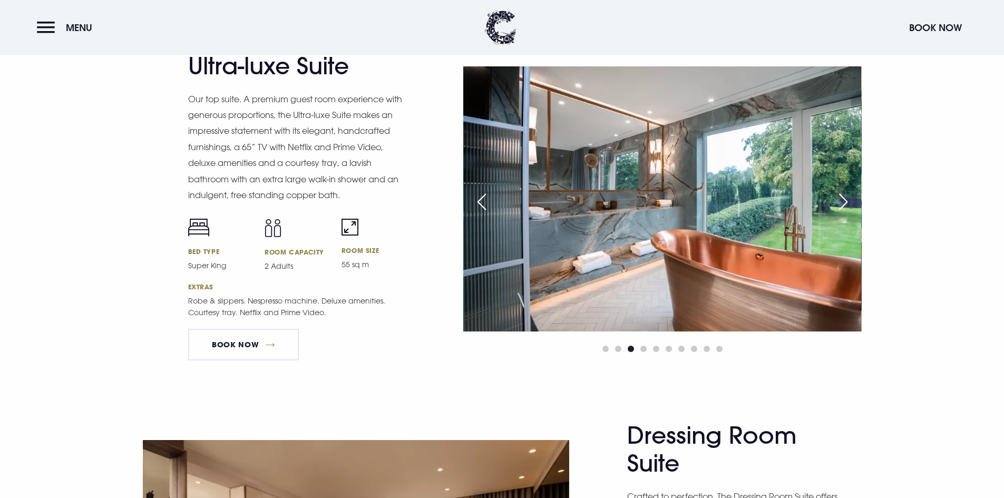
click at [842, 195] on div "Next slide" at bounding box center [843, 201] width 26 height 23
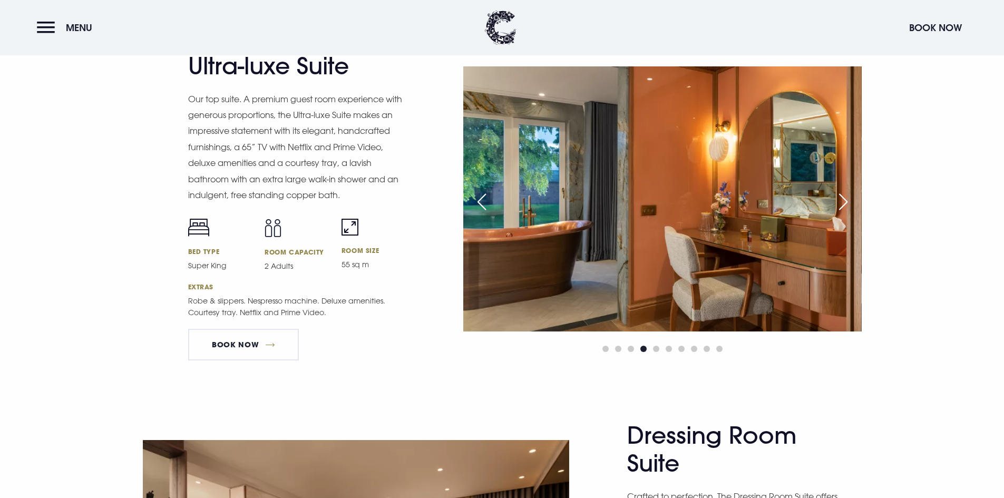
click at [842, 195] on div "Next slide" at bounding box center [843, 201] width 26 height 23
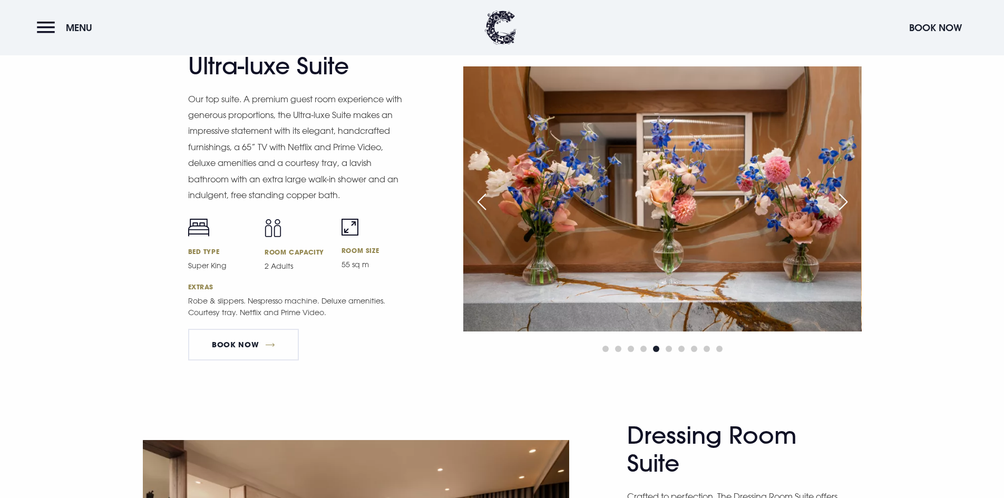
click at [842, 195] on div "Next slide" at bounding box center [843, 201] width 26 height 23
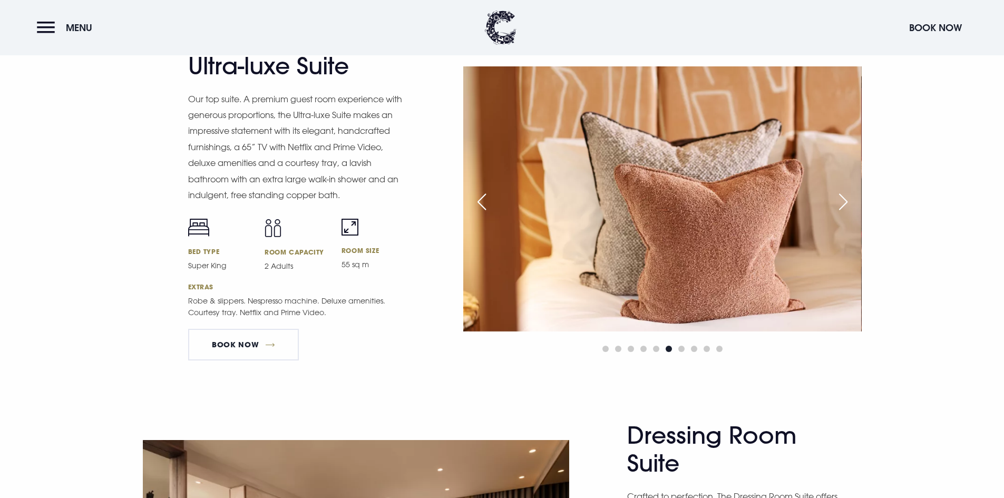
click at [842, 200] on div "Next slide" at bounding box center [843, 201] width 26 height 23
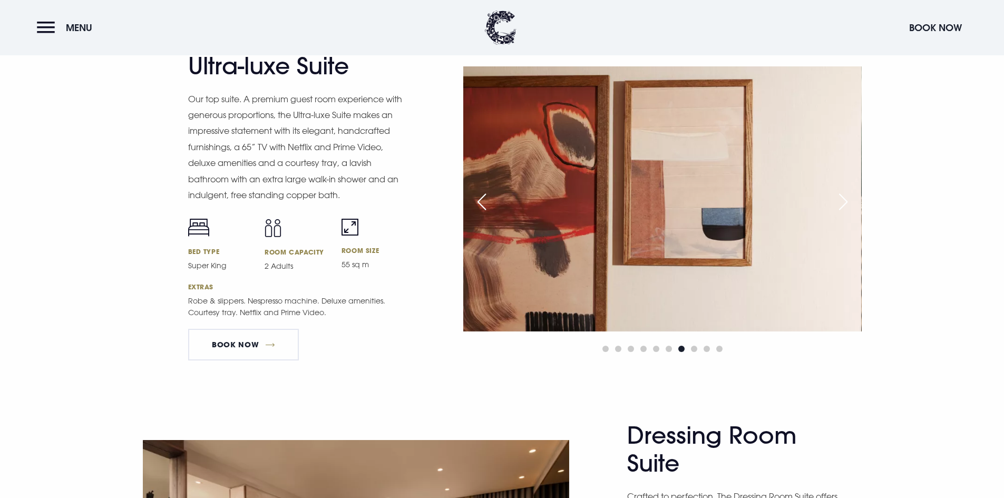
click at [842, 200] on div "Next slide" at bounding box center [843, 201] width 26 height 23
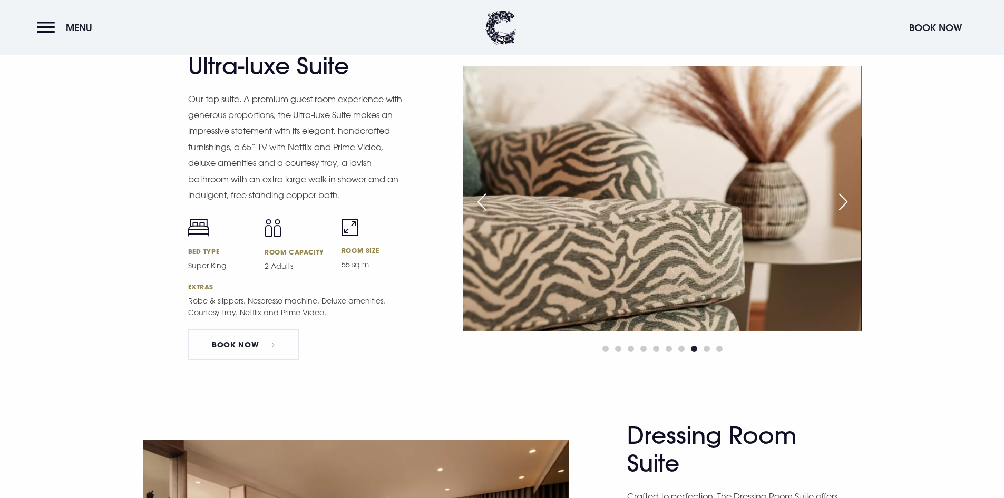
click at [842, 200] on div "Next slide" at bounding box center [843, 201] width 26 height 23
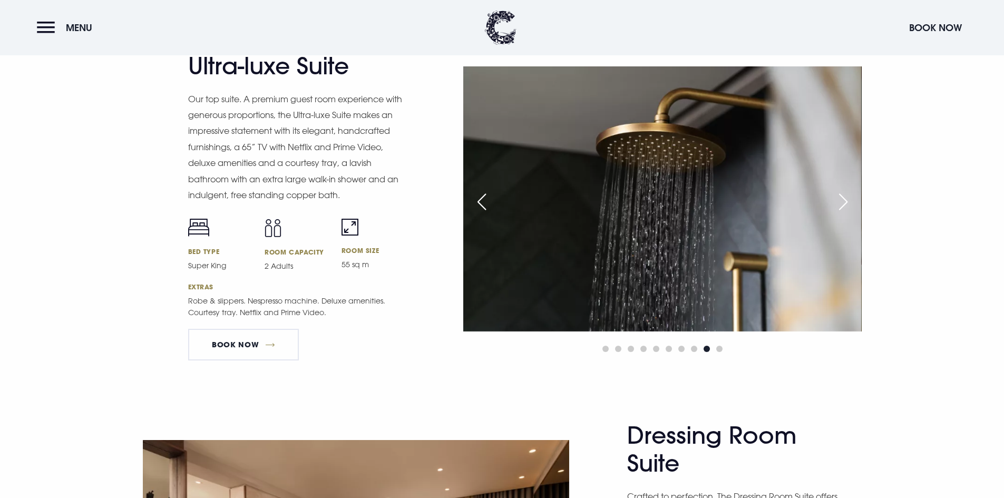
click at [842, 200] on div "Next slide" at bounding box center [843, 201] width 26 height 23
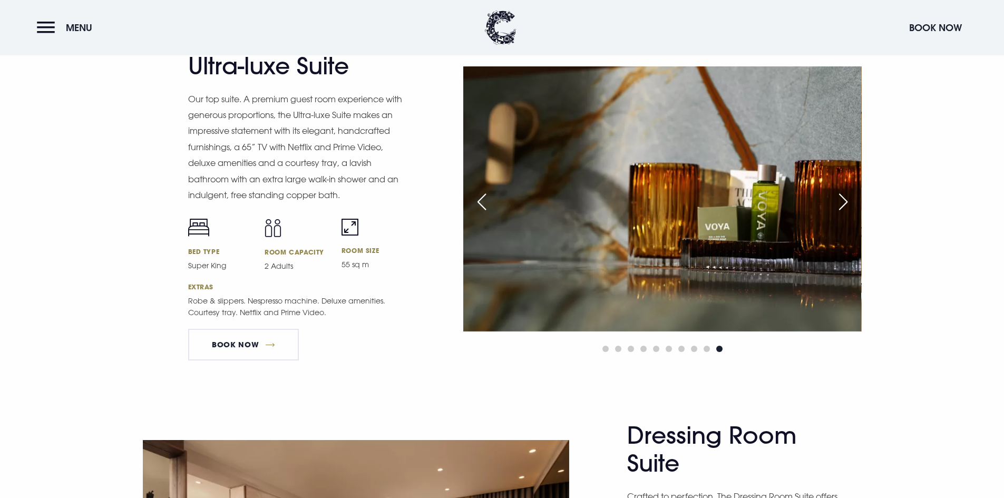
click at [842, 200] on div "Next slide" at bounding box center [843, 201] width 26 height 23
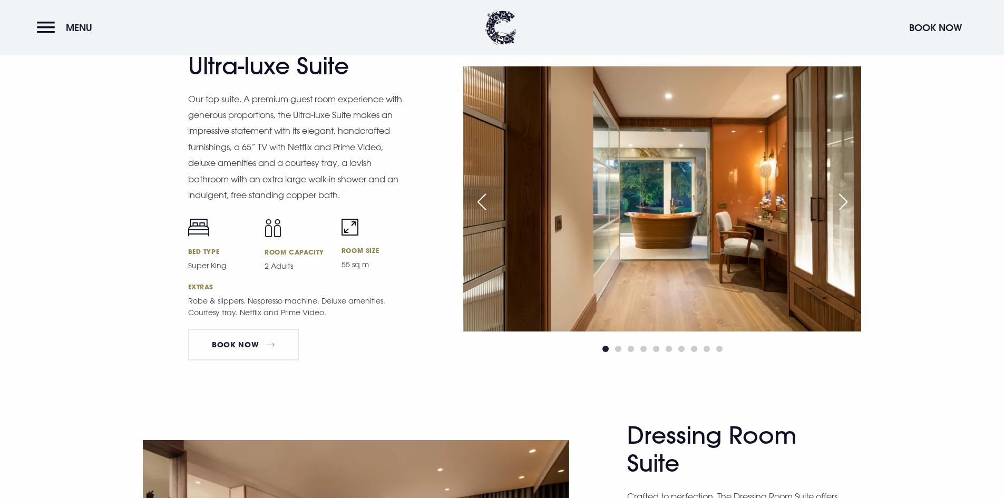
click at [842, 200] on div "Next slide" at bounding box center [843, 201] width 26 height 23
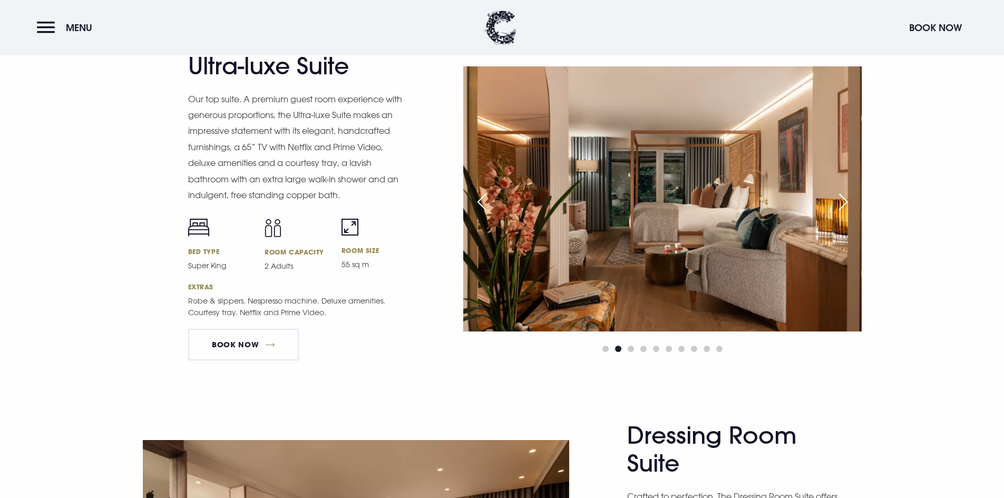
click at [842, 200] on div "Next slide" at bounding box center [843, 201] width 26 height 23
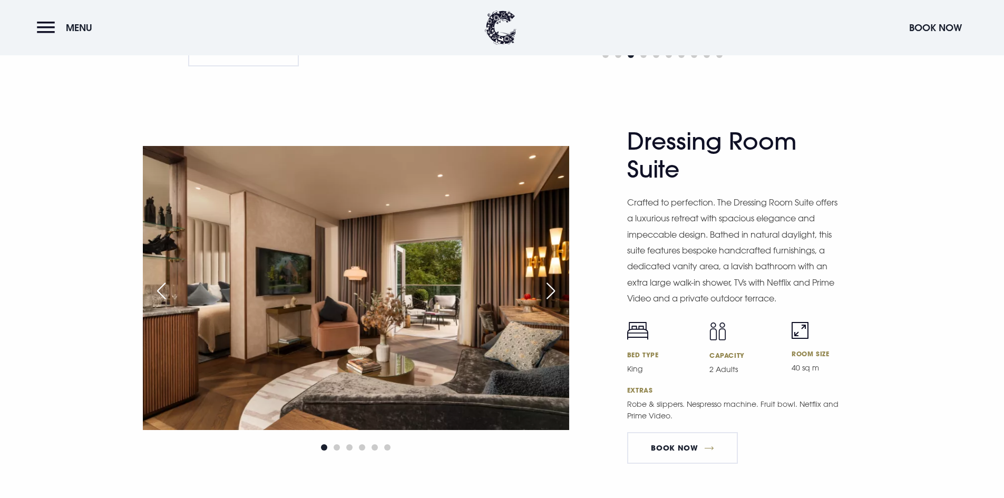
scroll to position [1581, 0]
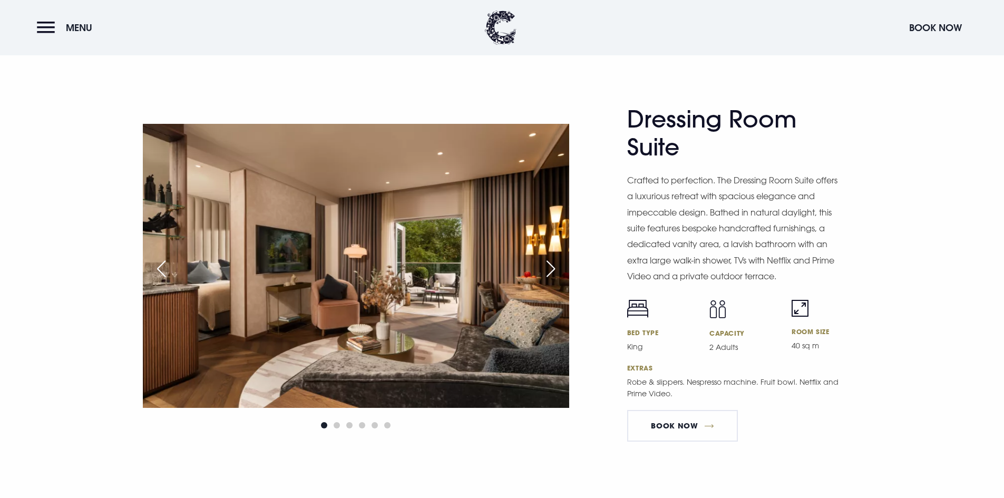
click at [549, 268] on div "Next slide" at bounding box center [551, 268] width 26 height 23
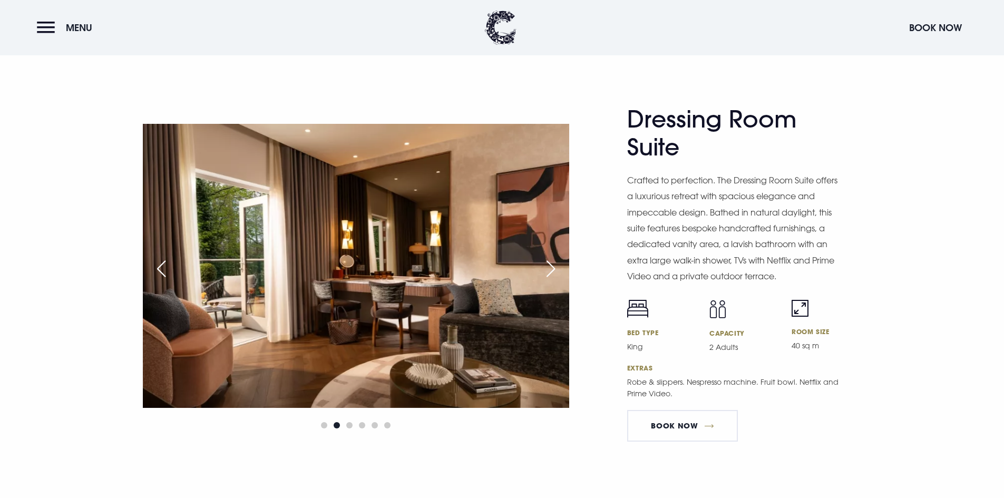
click at [549, 268] on div "Next slide" at bounding box center [551, 268] width 26 height 23
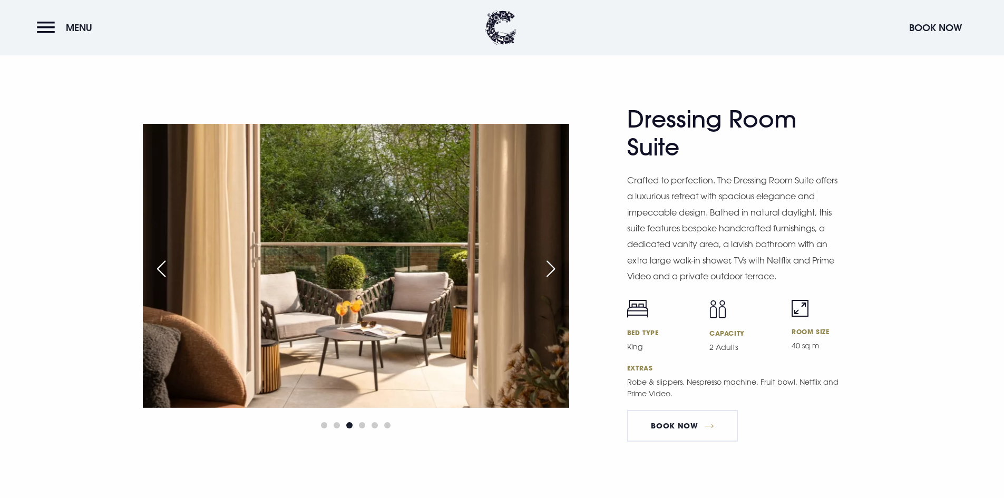
click at [549, 268] on div "Next slide" at bounding box center [551, 268] width 26 height 23
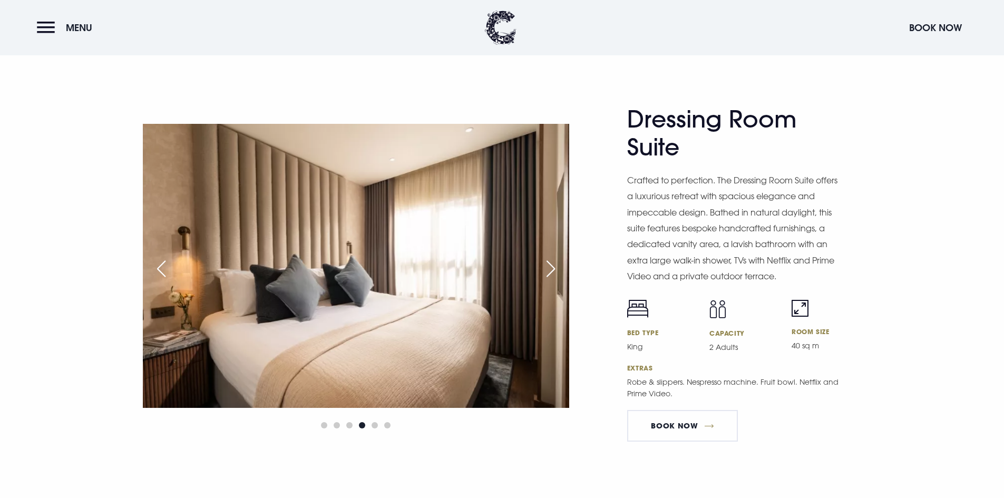
click at [549, 268] on div "Next slide" at bounding box center [551, 268] width 26 height 23
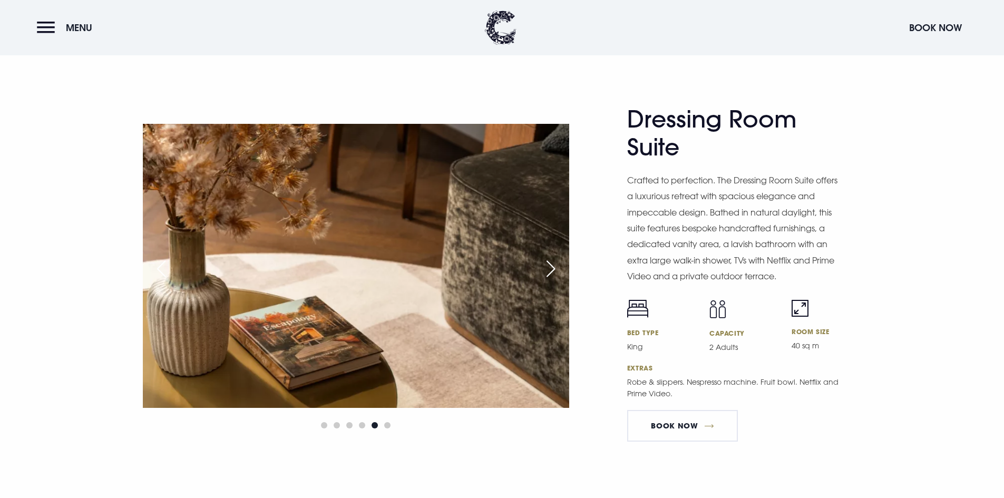
click at [549, 268] on div "Next slide" at bounding box center [551, 268] width 26 height 23
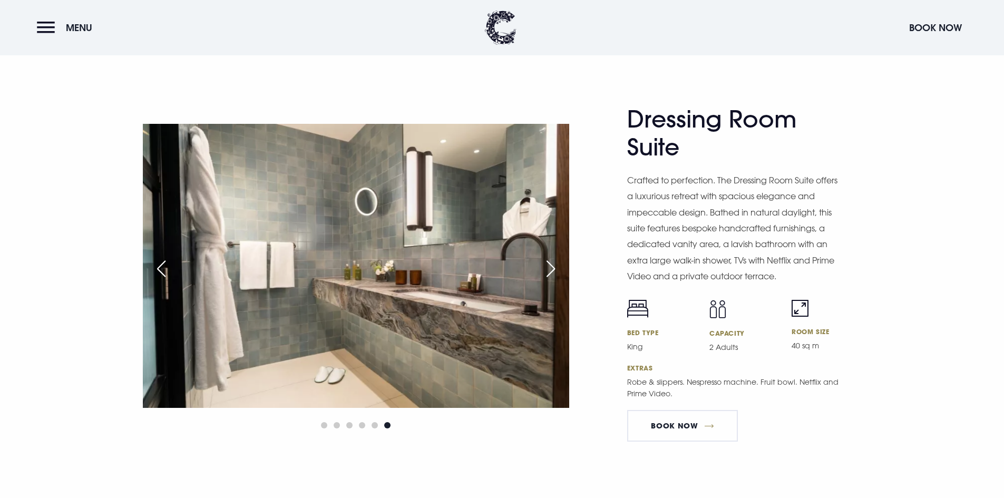
click at [549, 268] on div "Next slide" at bounding box center [551, 268] width 26 height 23
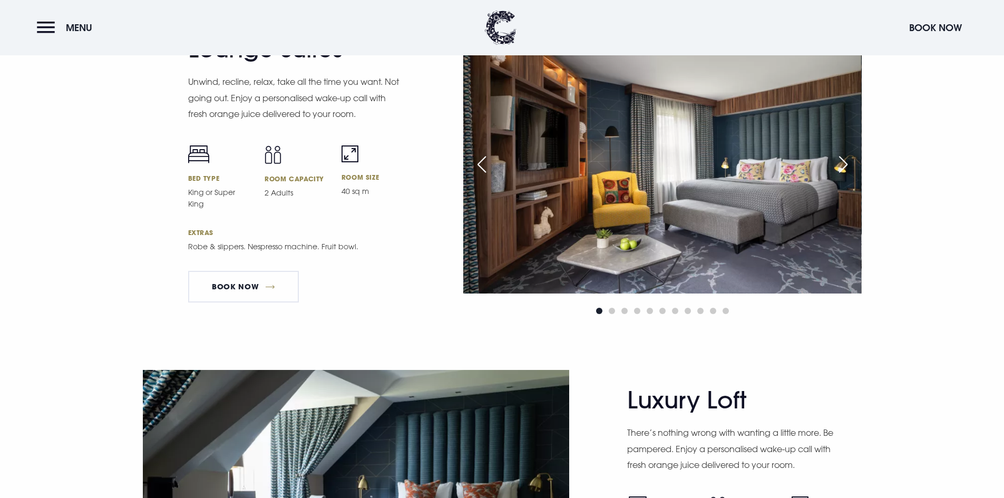
scroll to position [1950, 0]
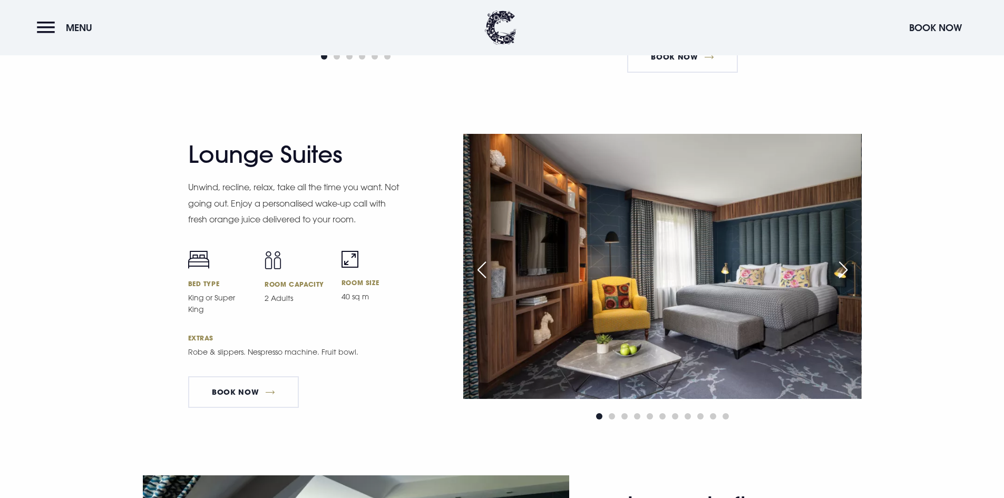
click at [846, 269] on div "Next slide" at bounding box center [843, 269] width 26 height 23
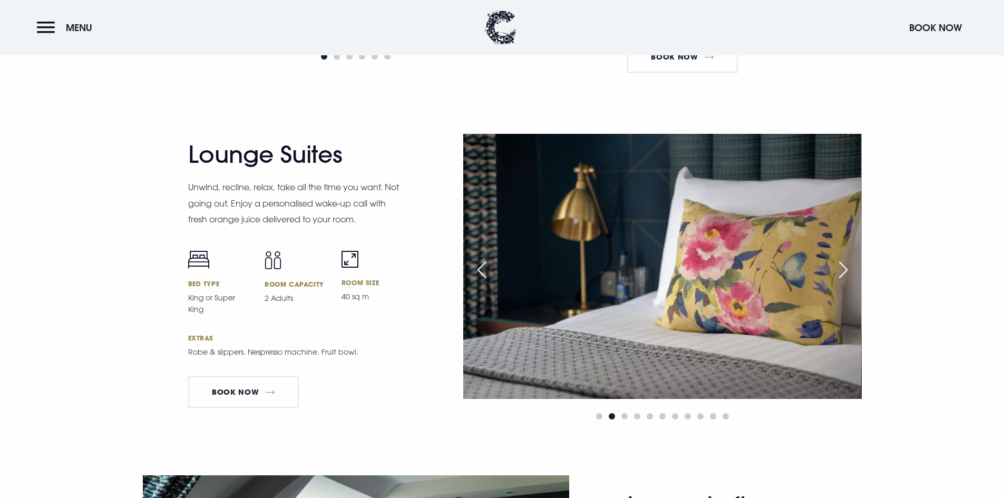
click at [846, 269] on div "Next slide" at bounding box center [843, 269] width 26 height 23
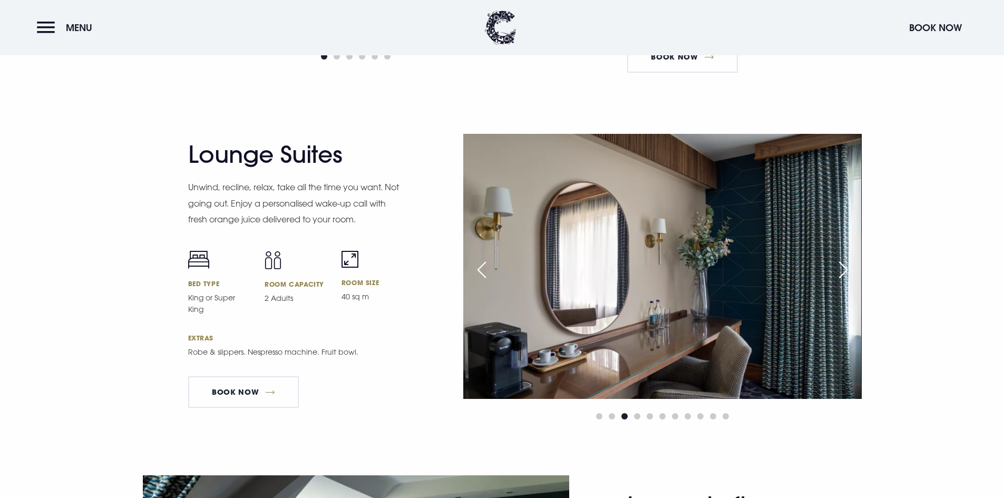
click at [846, 269] on div "Next slide" at bounding box center [843, 269] width 26 height 23
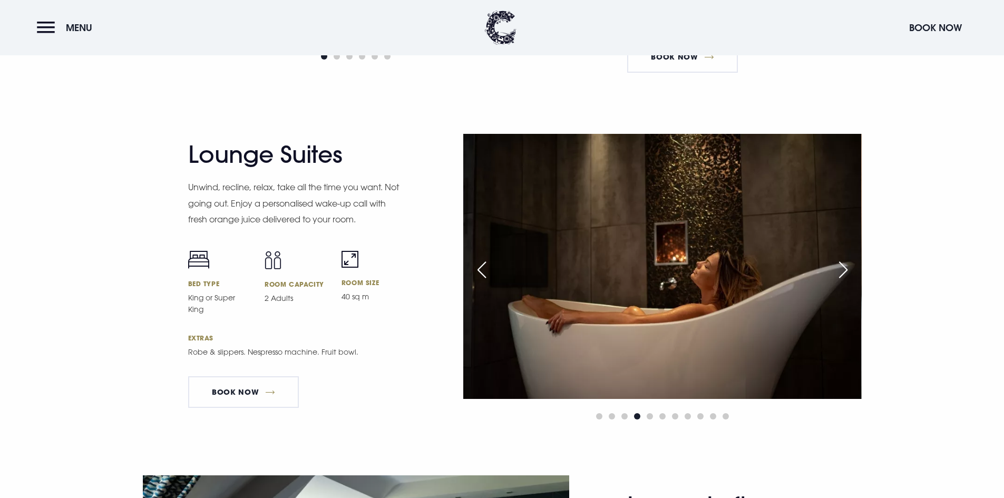
scroll to position [2266, 0]
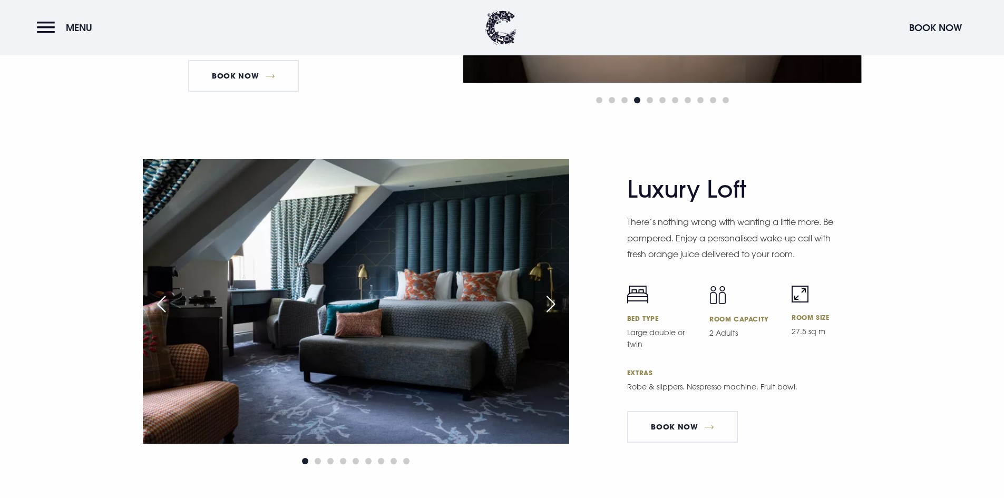
click at [554, 299] on div "Next slide" at bounding box center [551, 303] width 26 height 23
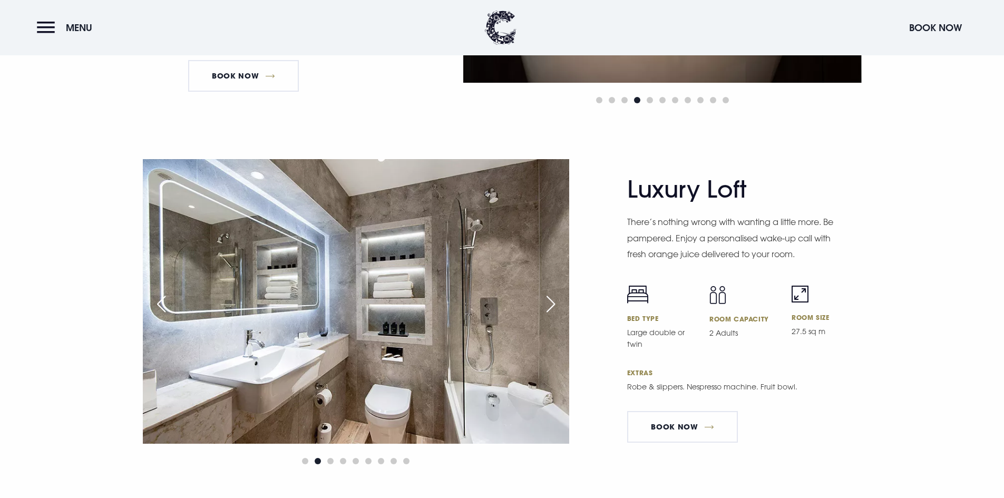
click at [554, 299] on div "Next slide" at bounding box center [551, 303] width 26 height 23
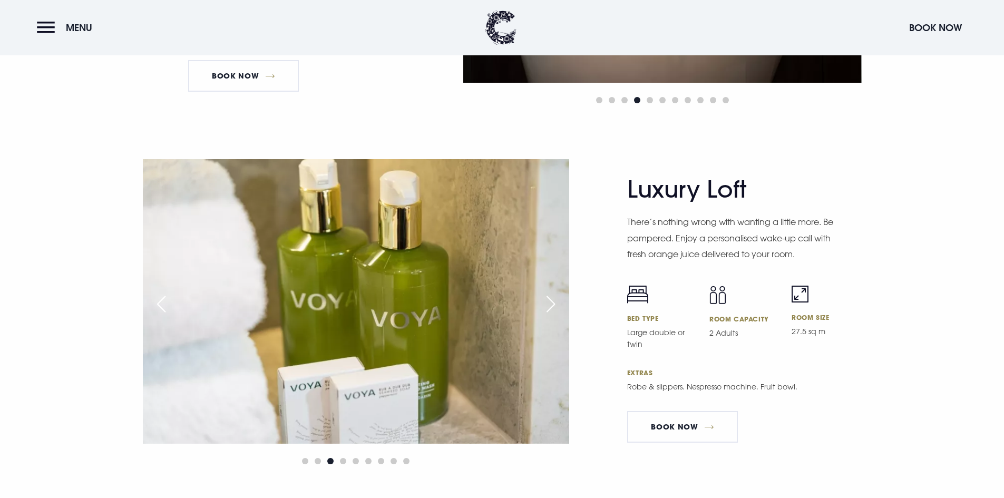
click at [554, 299] on div "Next slide" at bounding box center [551, 303] width 26 height 23
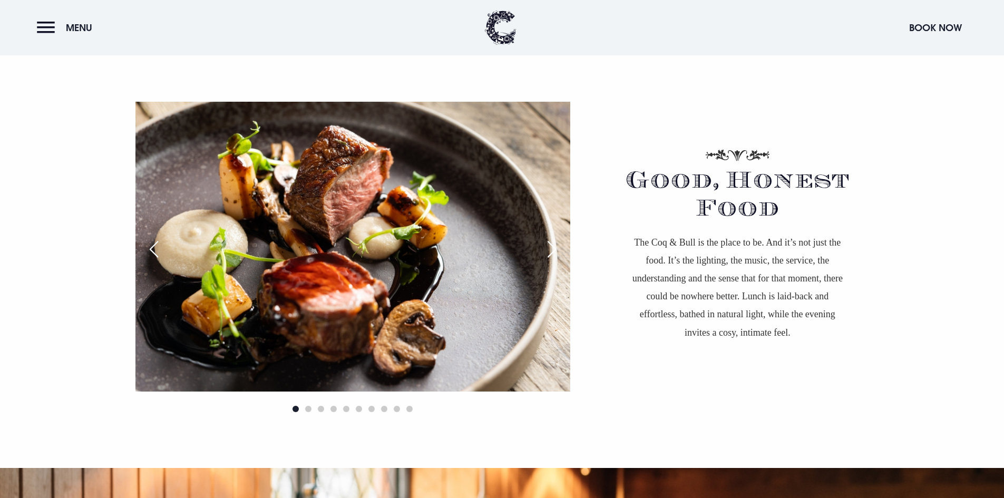
scroll to position [369, 0]
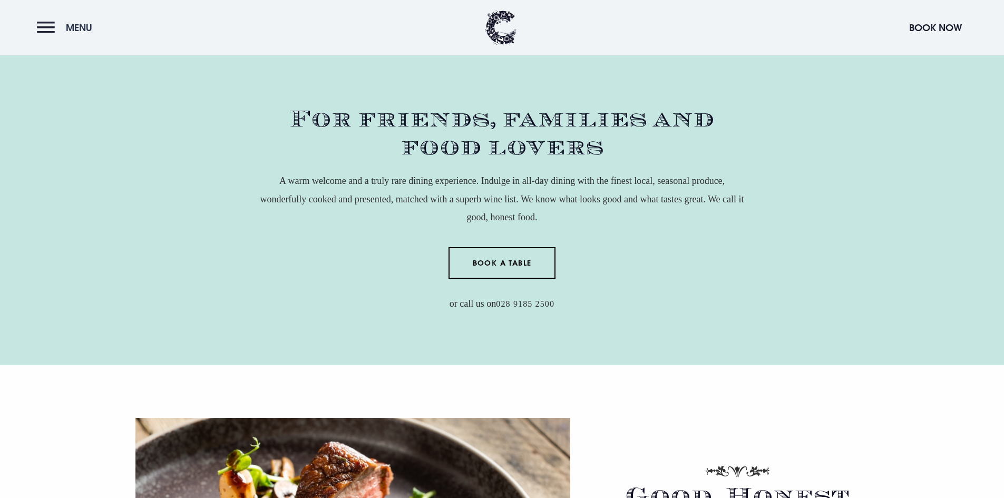
click at [40, 32] on button "Menu" at bounding box center [67, 27] width 61 height 23
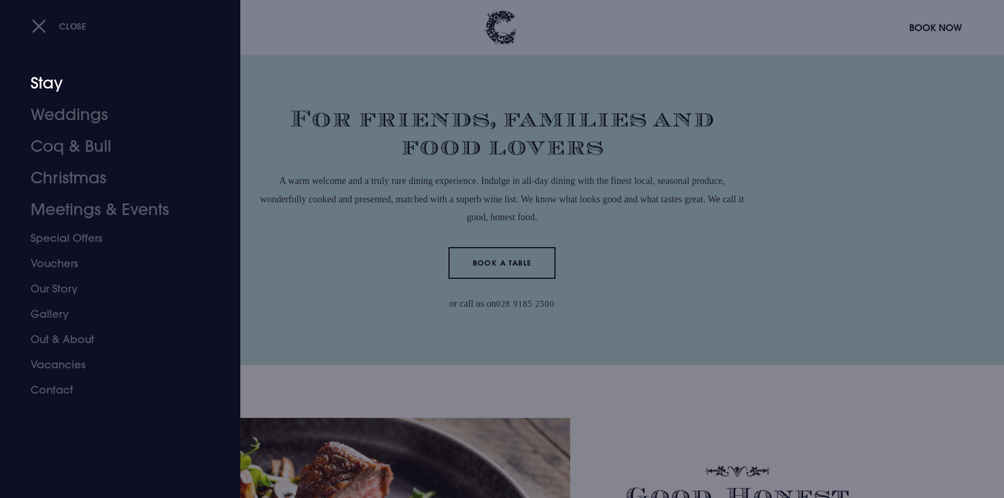
click at [45, 88] on link "Stay" at bounding box center [114, 83] width 167 height 32
click at [85, 118] on link "Weddings" at bounding box center [114, 115] width 167 height 32
